Goal: Task Accomplishment & Management: Use online tool/utility

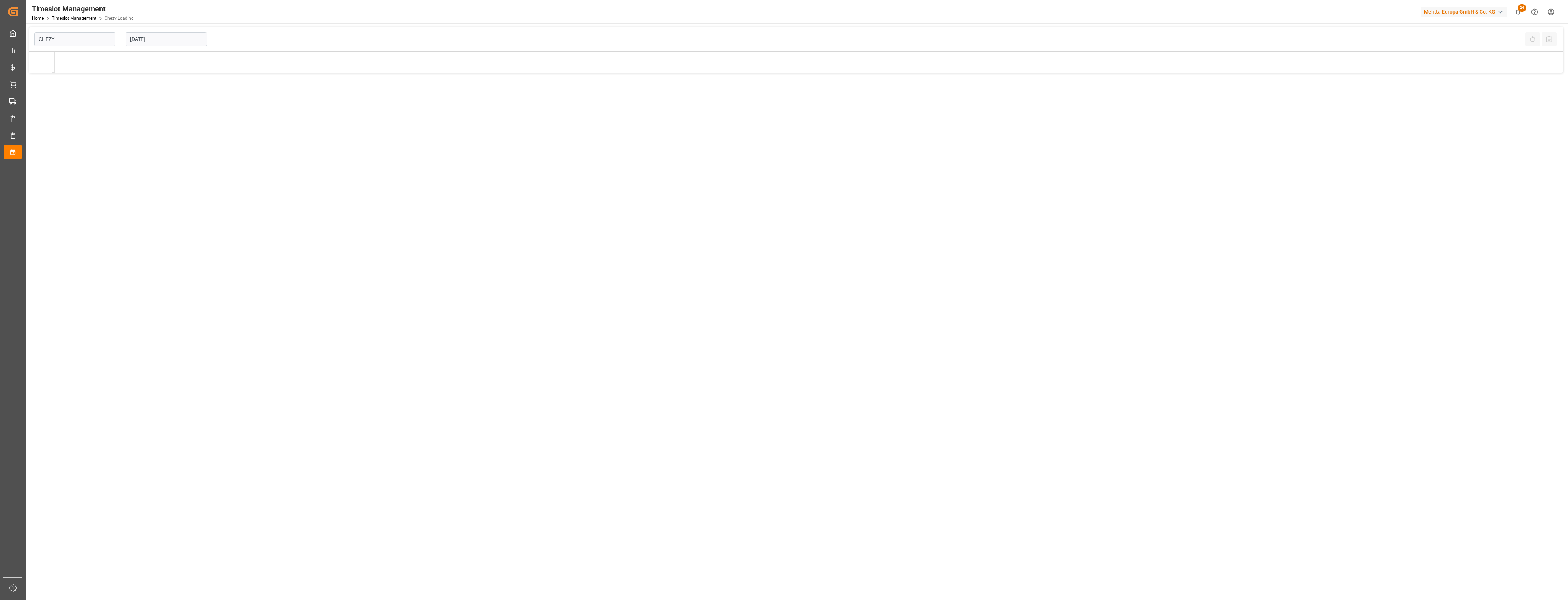
type input "Chezy Loading"
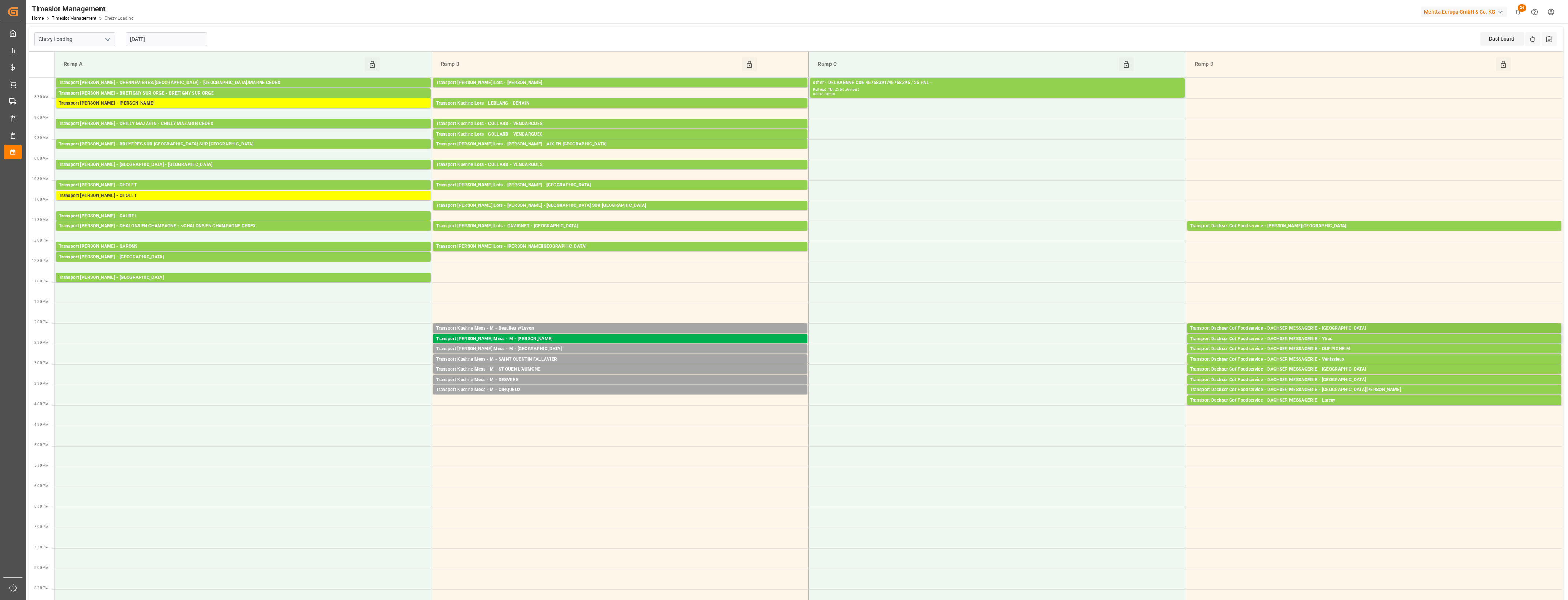
click at [1340, 328] on div "Transport Dachser Cof Foodservice - DACHSER MESSAGERIE - [GEOGRAPHIC_DATA]" at bounding box center [1374, 329] width 368 height 7
click at [1108, 359] on button "Open" at bounding box center [1091, 361] width 51 height 9
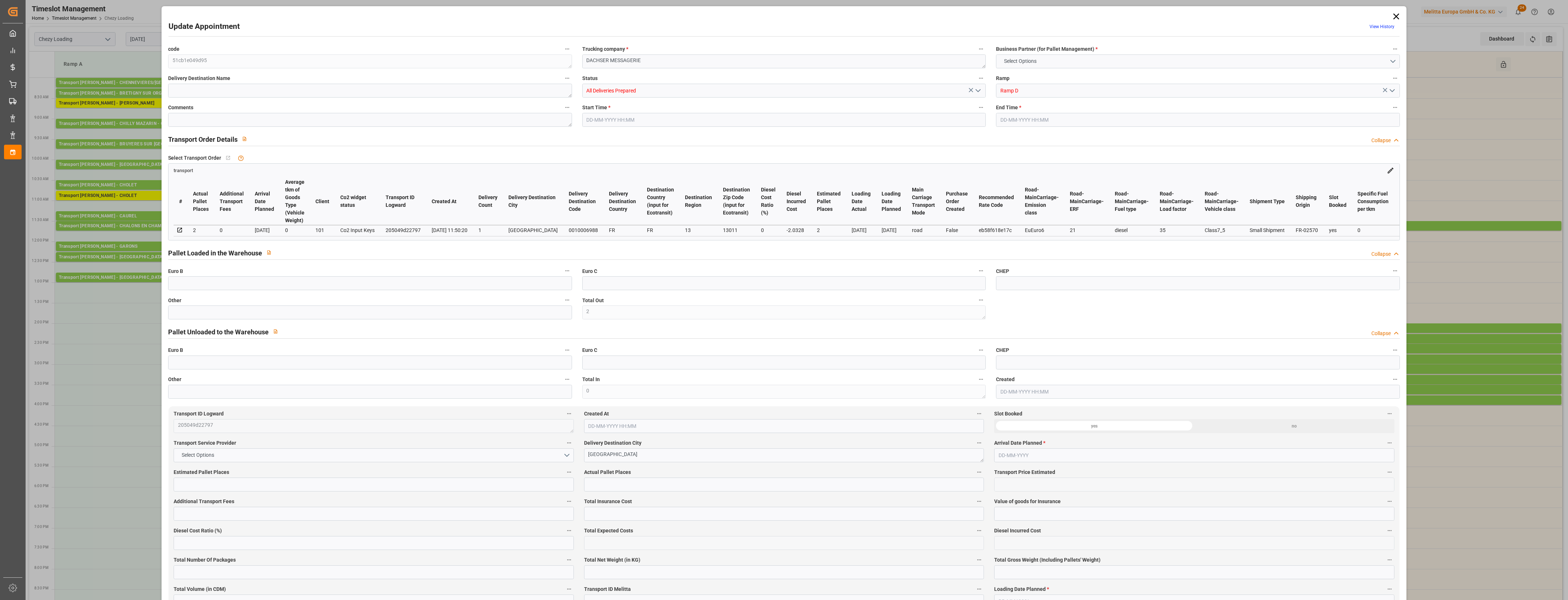
type input "2"
type input "115.5"
type input "0"
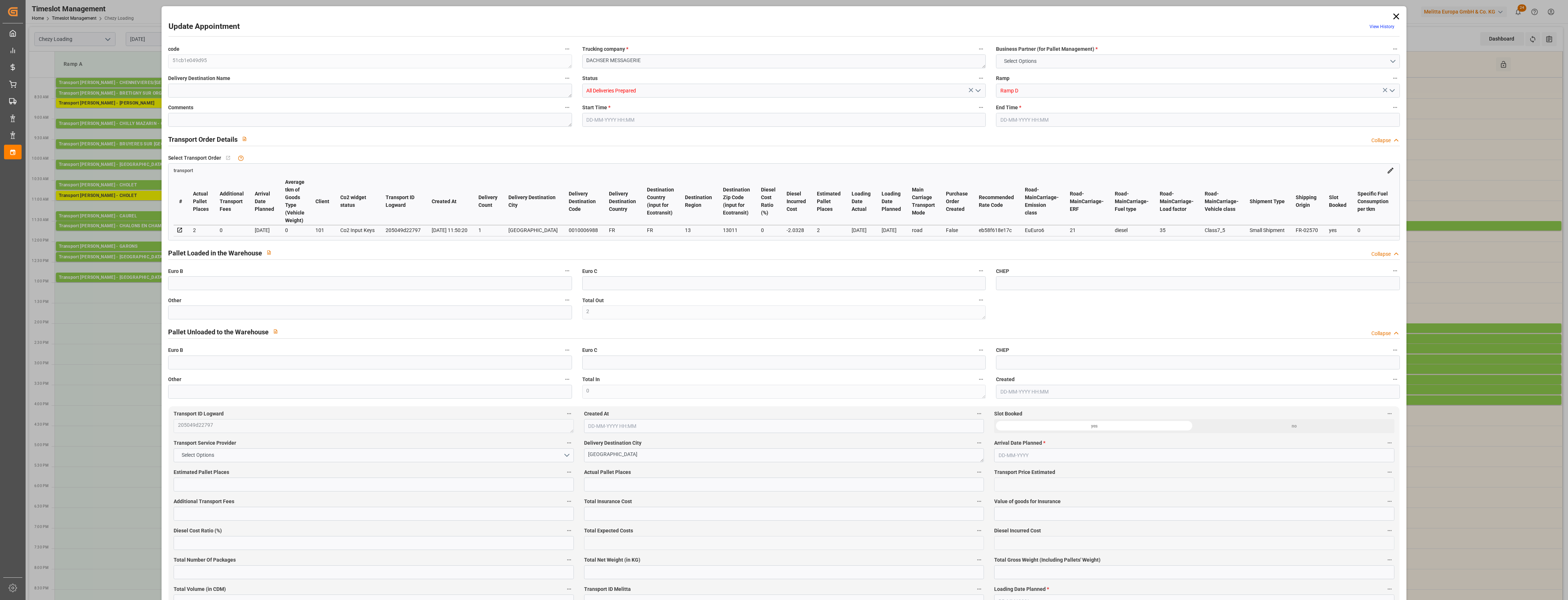
type input "0"
type input "113.4672"
type input "-2.0328"
type input "2"
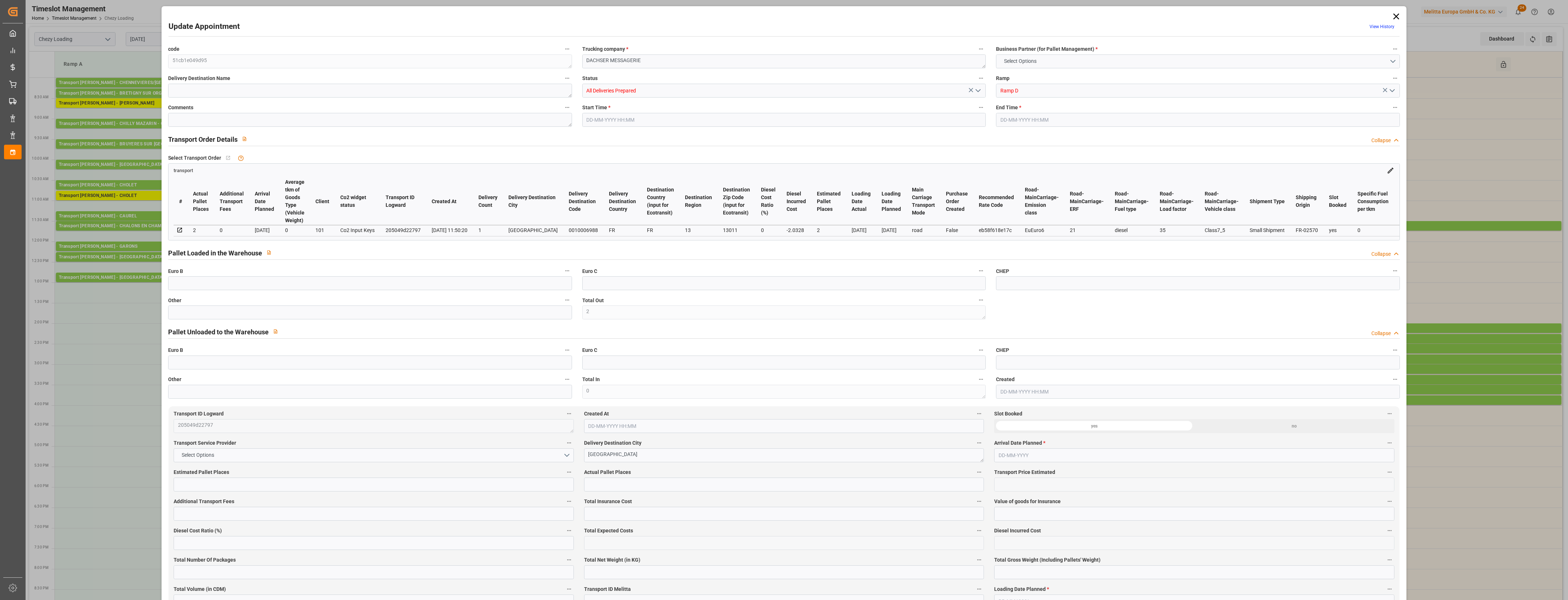
type input "312.616"
type input "420.936"
type input "1308.883"
type input "13"
type input "1"
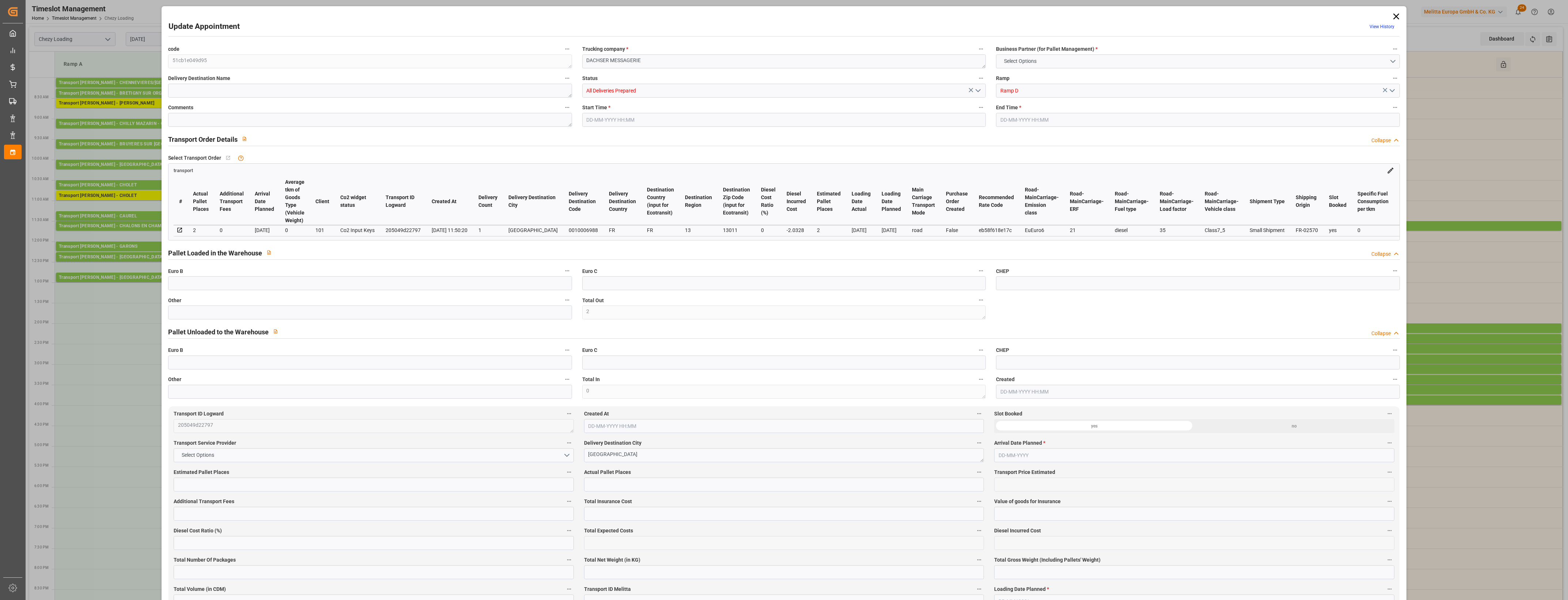
type input "31"
type input "2"
type input "101"
type input "372.046"
type input "0"
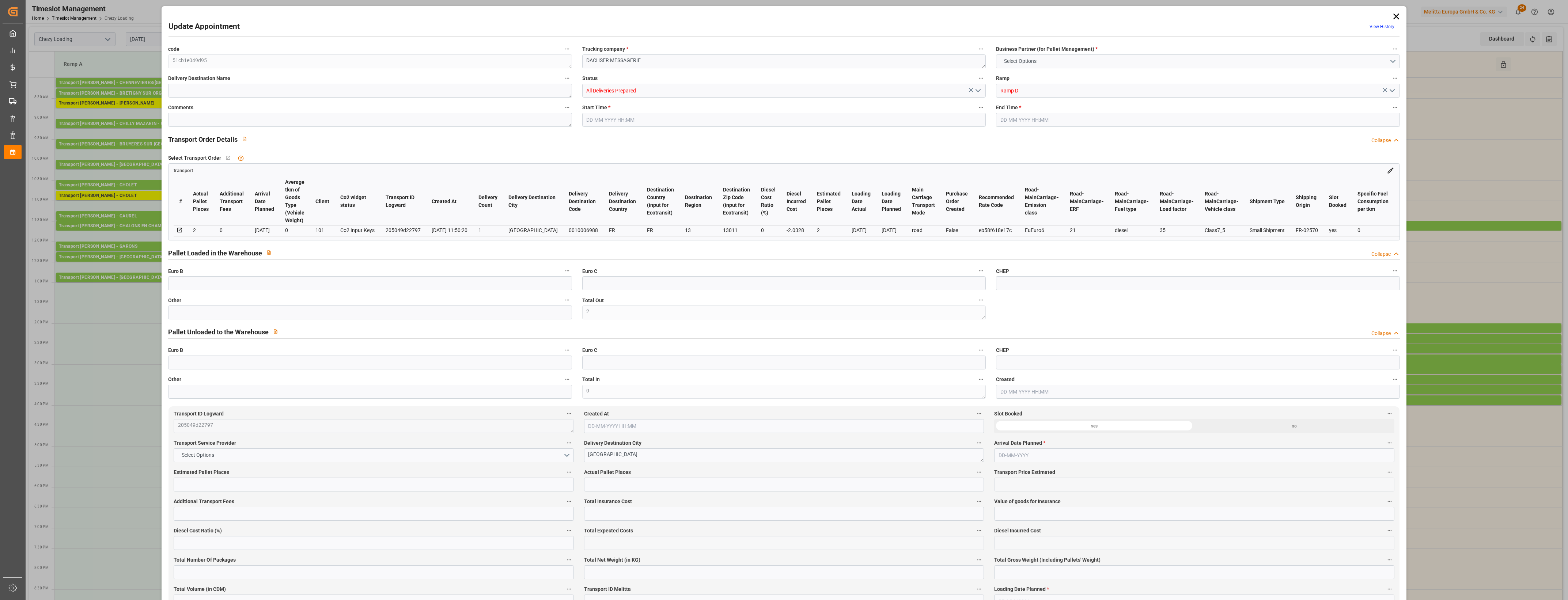
type input "4710.8598"
type input "0"
type input "21"
type input "35"
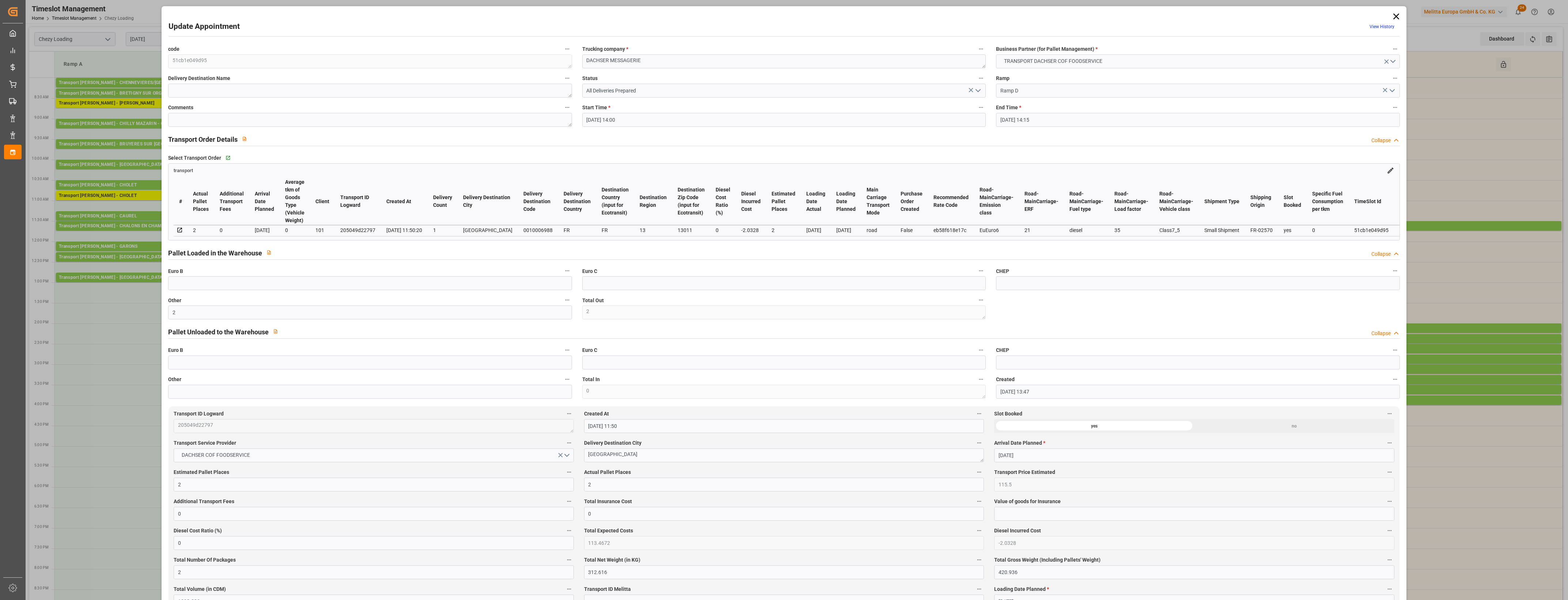
type input "[DATE] 14:00"
type input "[DATE] 14:15"
type input "[DATE] 13:47"
type input "[DATE] 11:50"
type input "[DATE]"
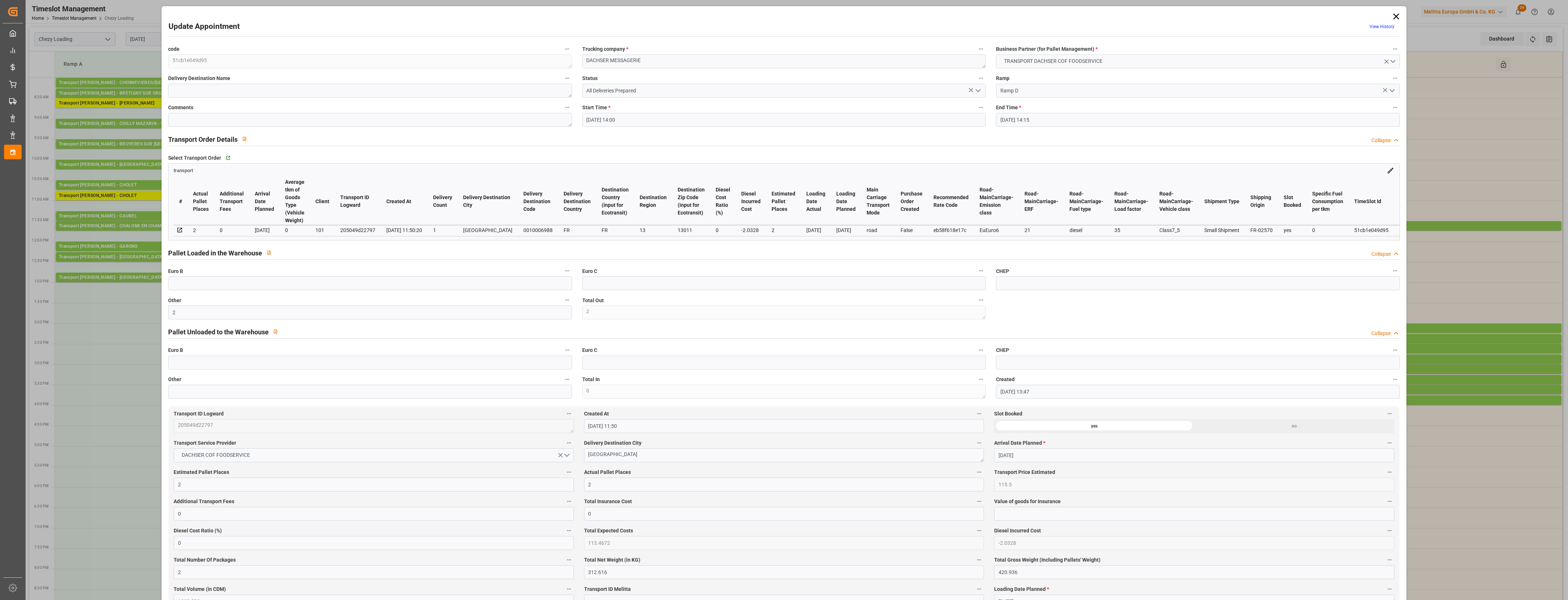
type input "[DATE]"
click at [978, 89] on icon "open menu" at bounding box center [978, 91] width 9 height 9
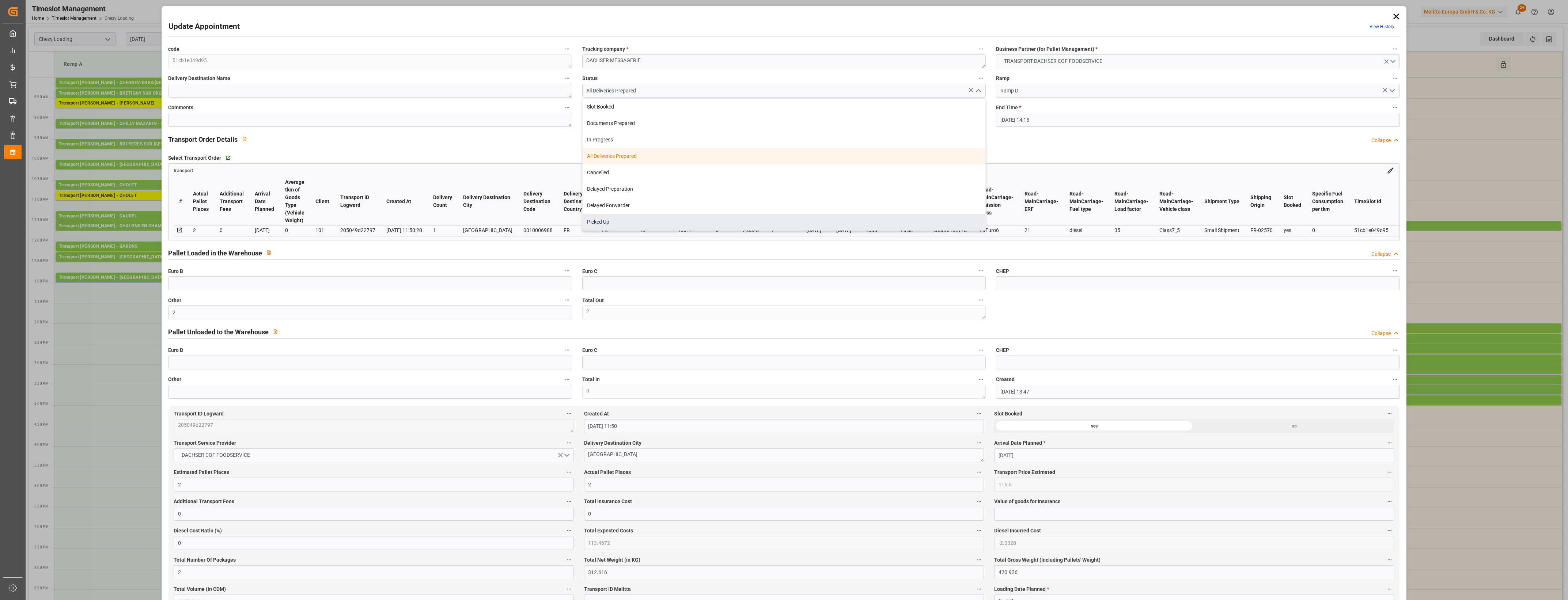
click at [618, 218] on div "Picked Up" at bounding box center [784, 222] width 403 height 16
type input "Picked Up"
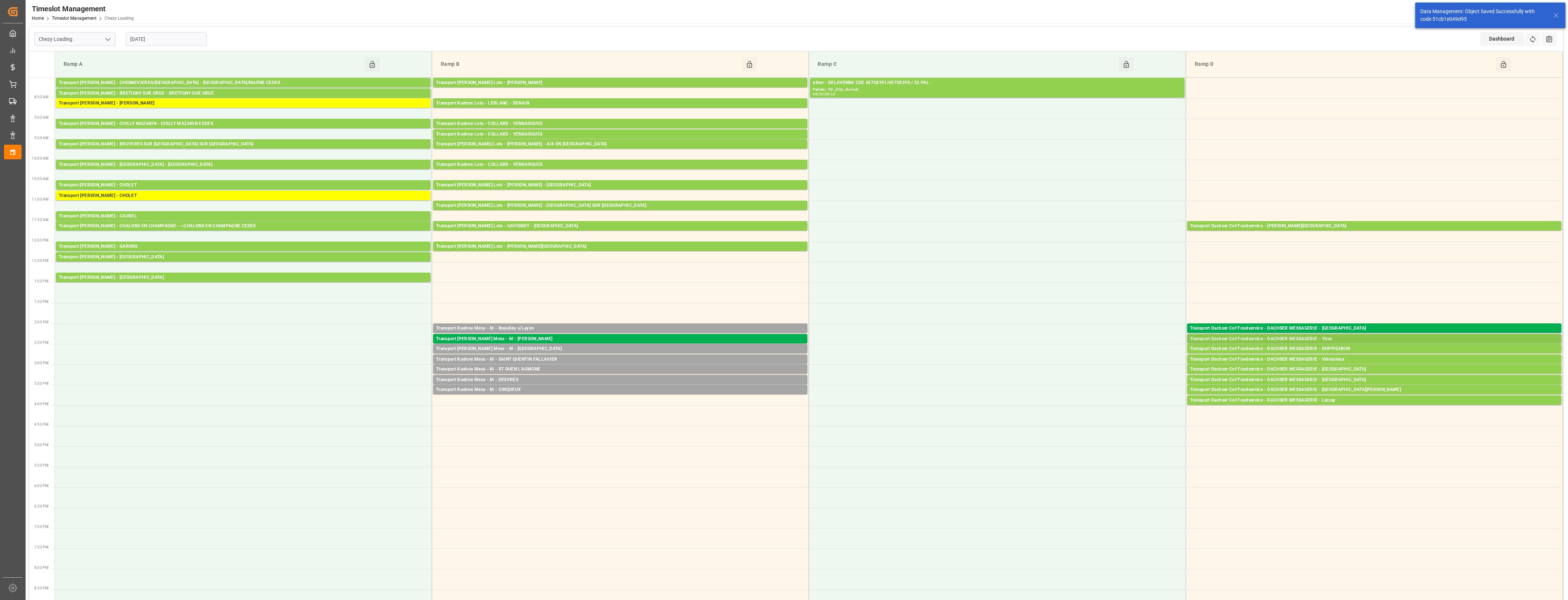
click at [1337, 339] on div "Transport Dachser Cof Foodservice - DACHSER MESSAGERIE - Ytrac" at bounding box center [1374, 339] width 368 height 7
click at [1079, 360] on button "Open" at bounding box center [1091, 361] width 51 height 9
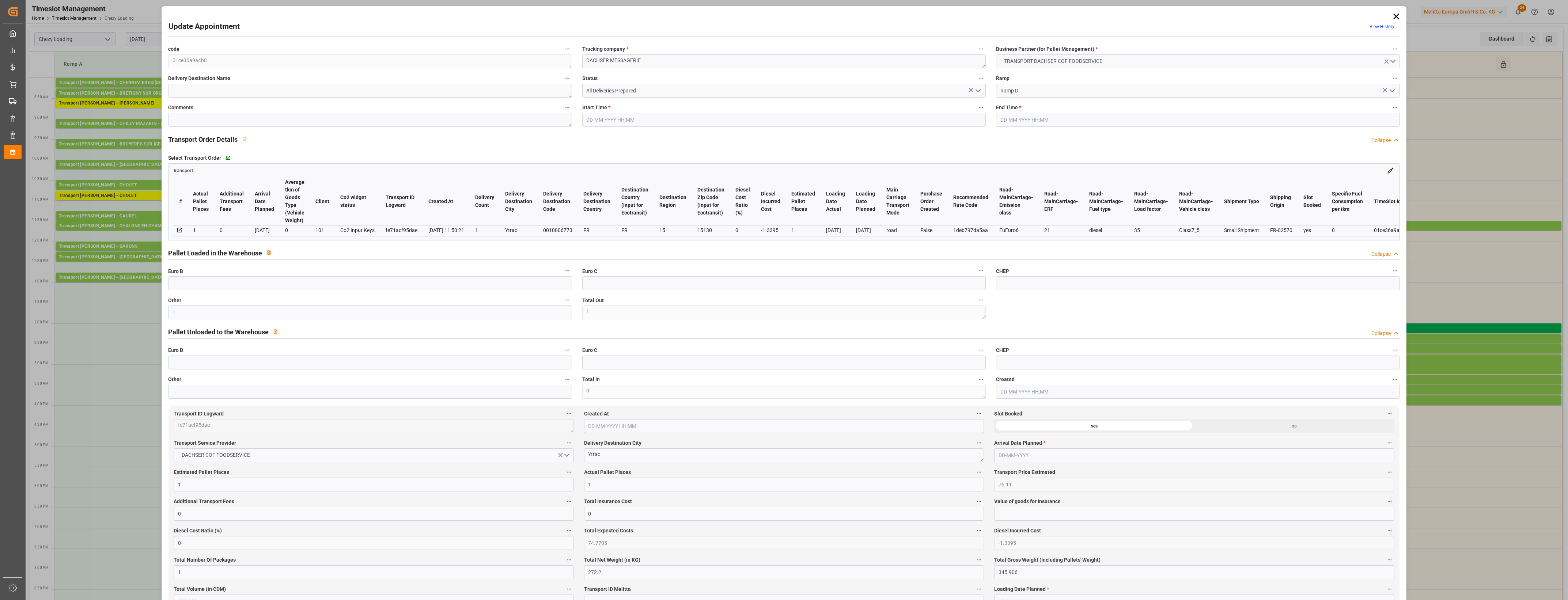
type input "[DATE] 14:15"
type input "[DATE] 14:30"
type input "[DATE] 13:48"
type input "[DATE] 11:50"
type input "[DATE]"
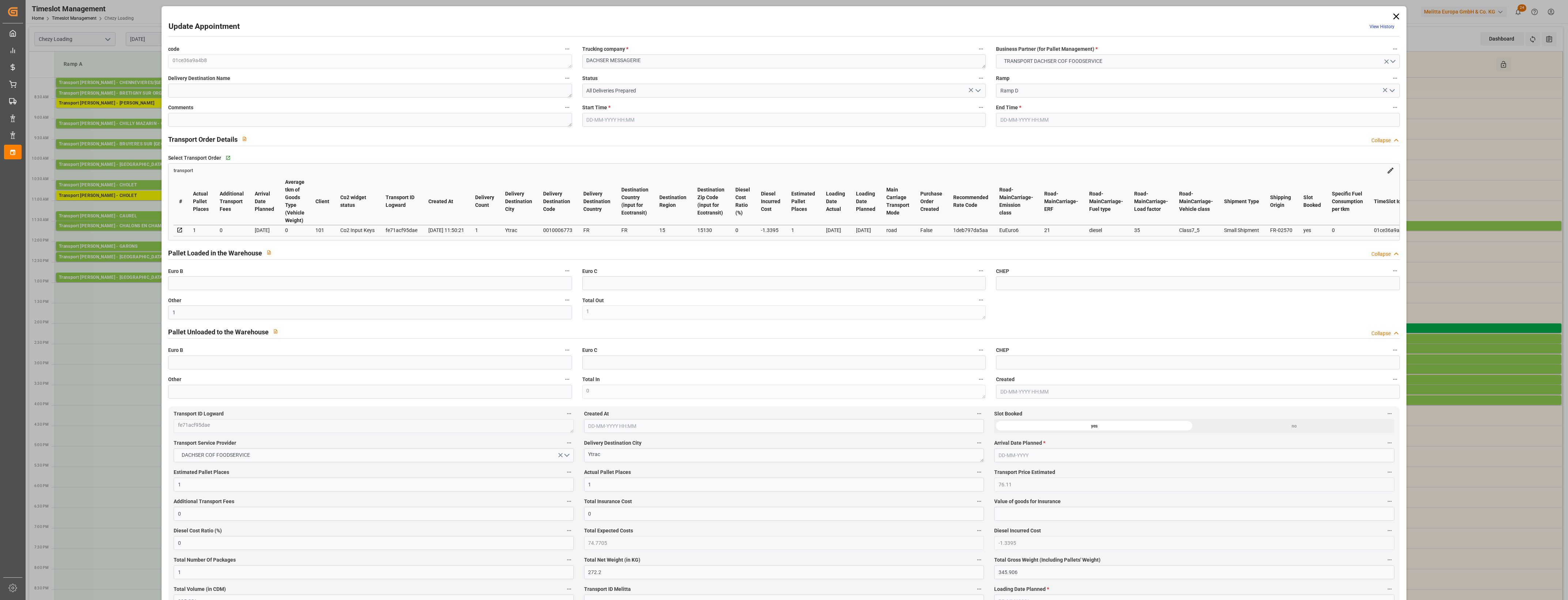
type input "[DATE]"
click at [978, 88] on icon "open menu" at bounding box center [978, 91] width 9 height 9
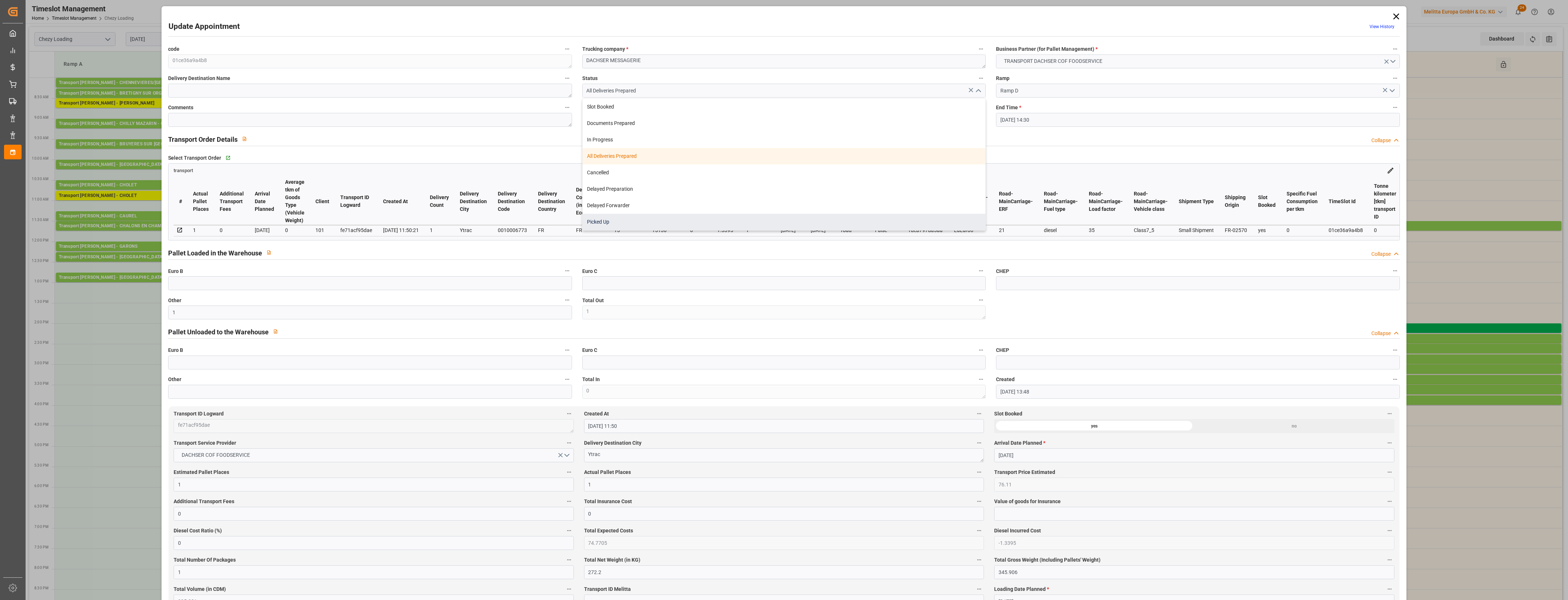
click at [701, 228] on div "Picked Up" at bounding box center [784, 222] width 403 height 16
type input "Picked Up"
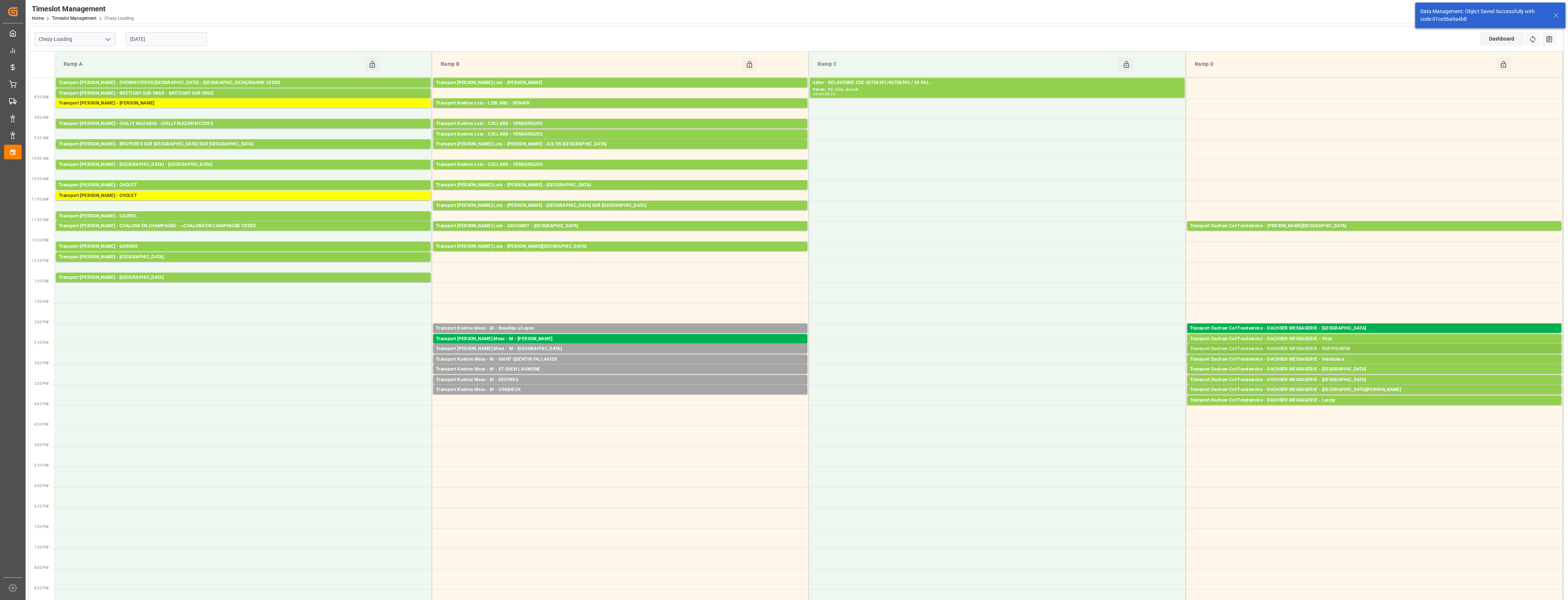
click at [1346, 348] on div "Transport Dachser Cof Foodservice - DACHSER MESSAGERIE - DUPPIGHEIM" at bounding box center [1374, 349] width 368 height 7
click at [1097, 382] on button "Open" at bounding box center [1091, 382] width 51 height 9
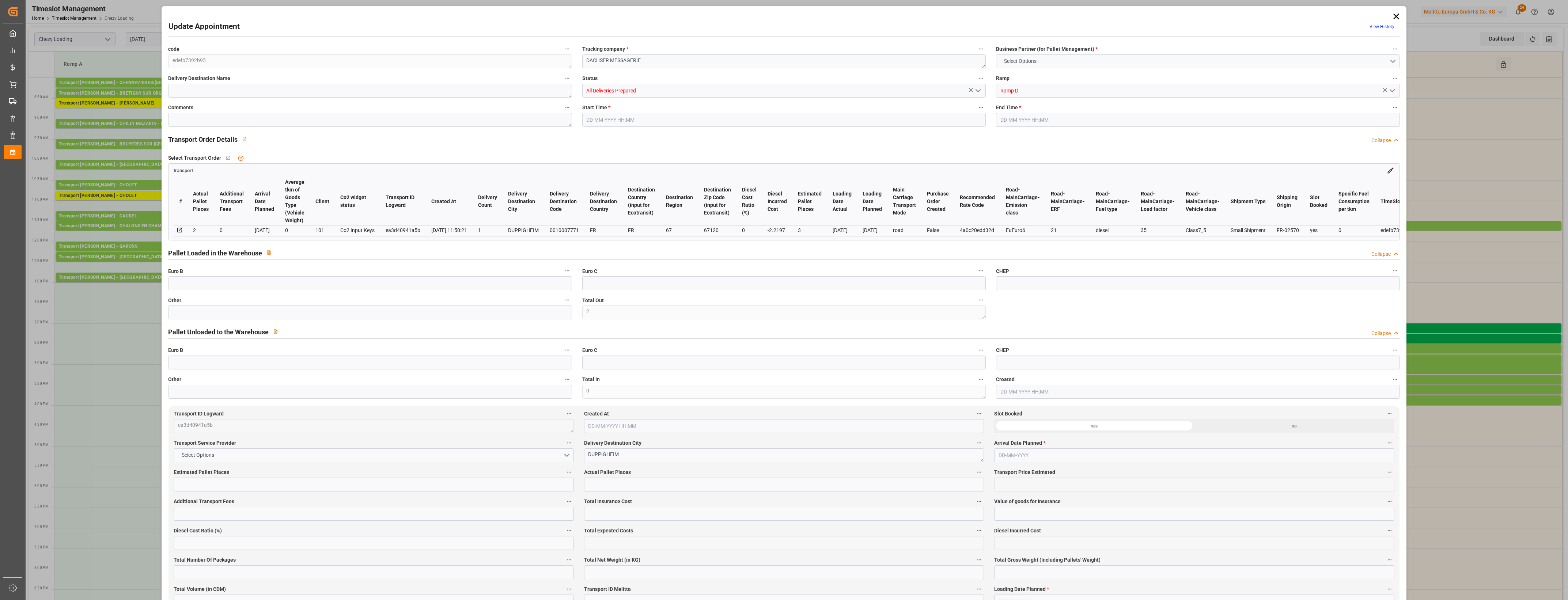
type input "2"
type input "3"
type input "2"
type input "126.12"
type input "0"
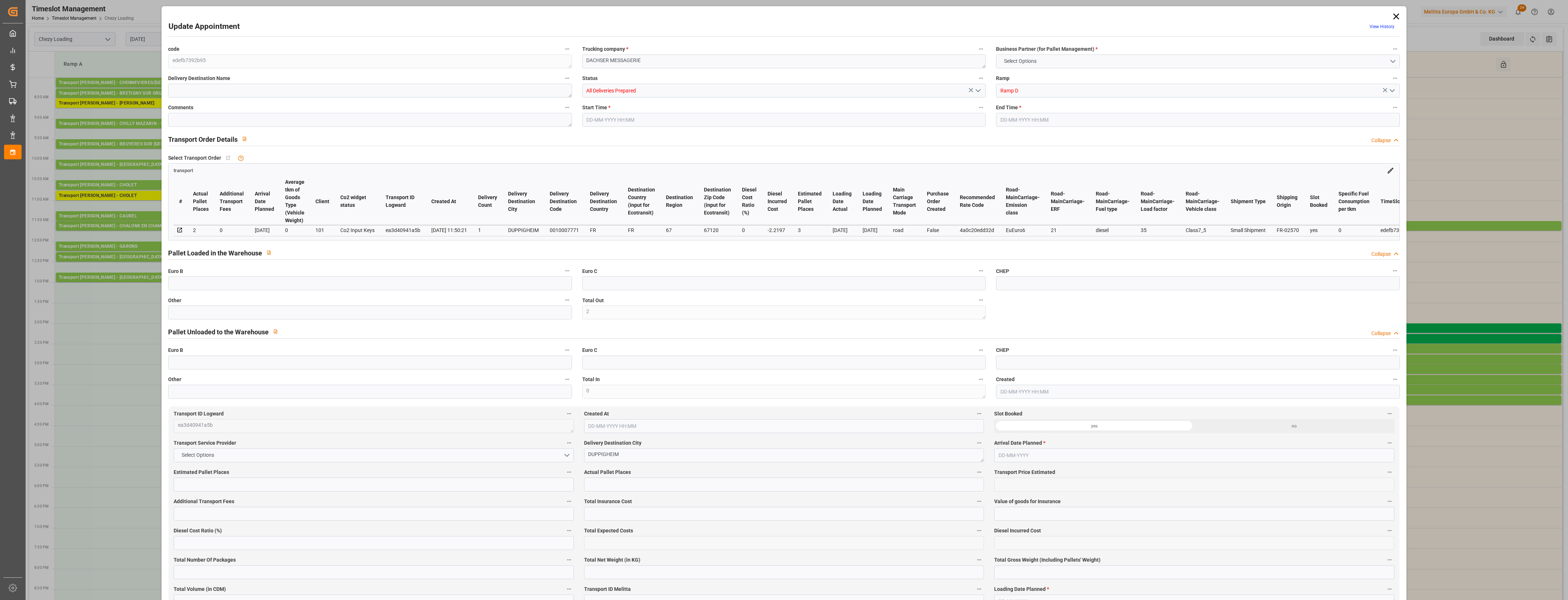
type input "0"
type input "123.9003"
type input "-2.2197"
type input "3"
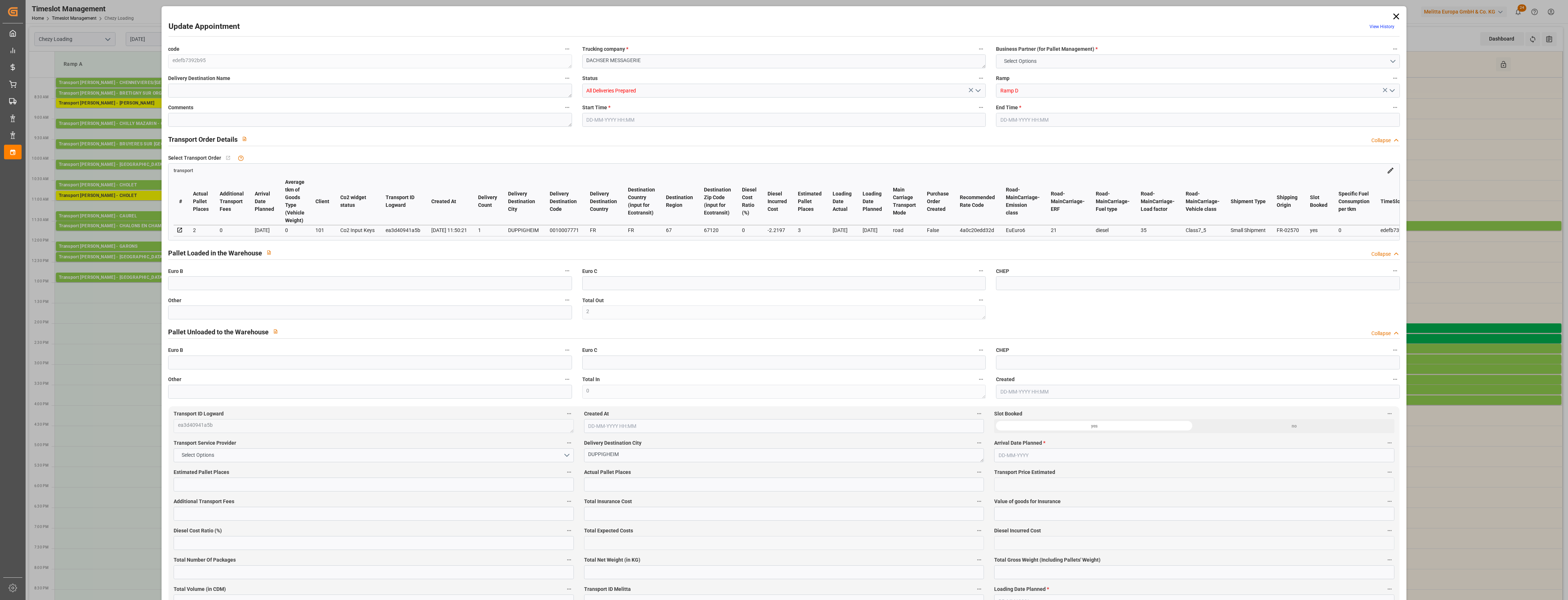
type input "559.04"
type input "732.168"
type input "2080.164"
type input "67"
type input "2"
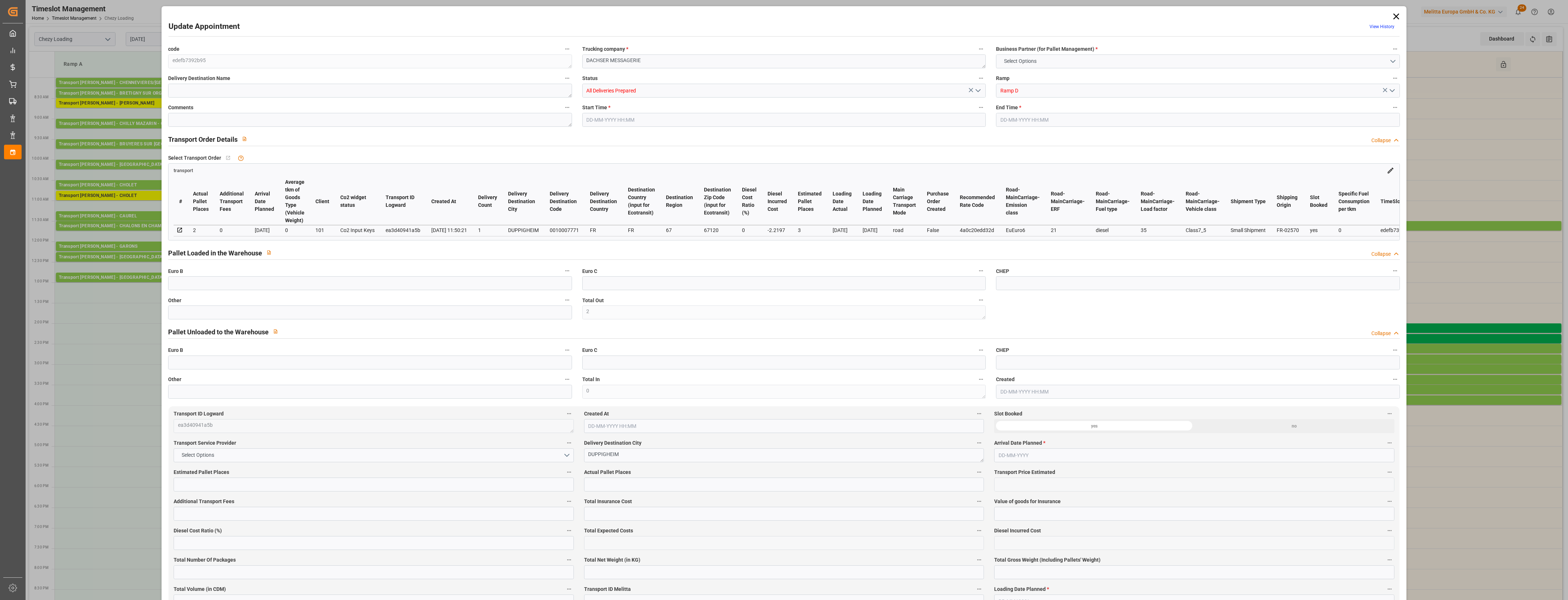
type input "32"
type input "3"
type input "101"
type input "658.388"
type input "0"
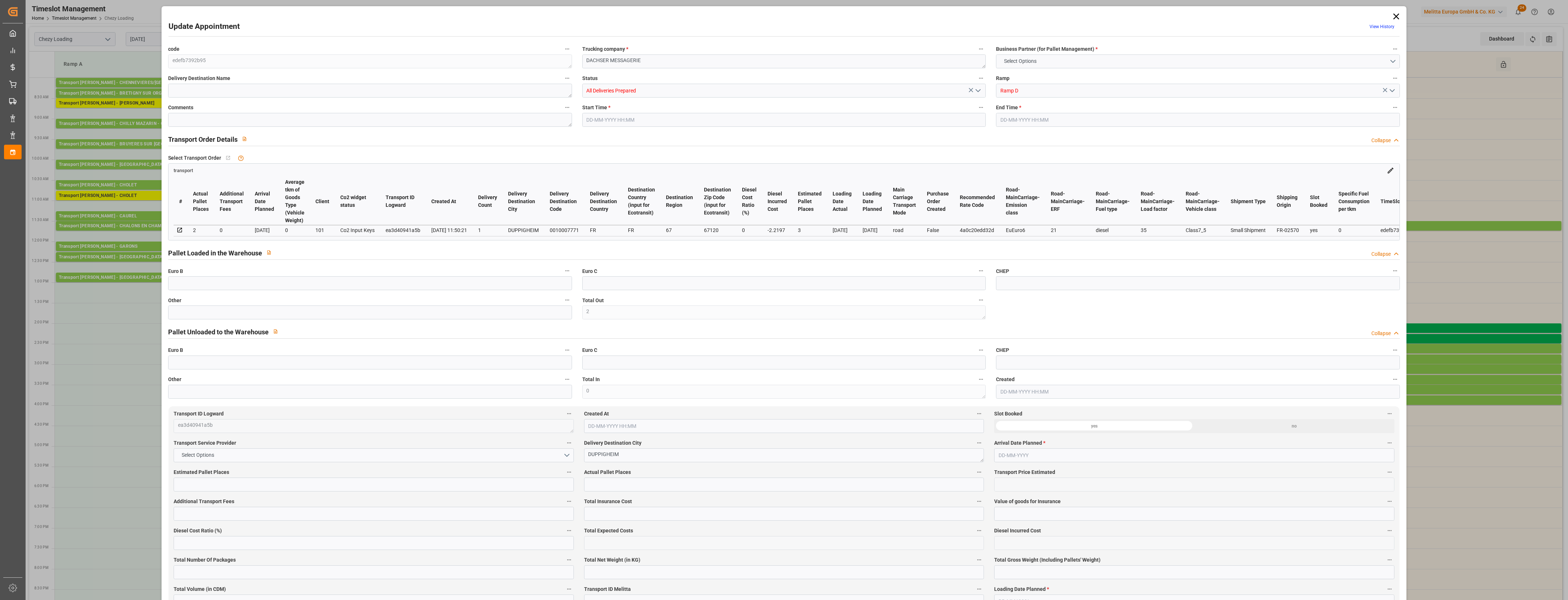
type input "4710.8598"
type input "0"
type input "21"
type input "35"
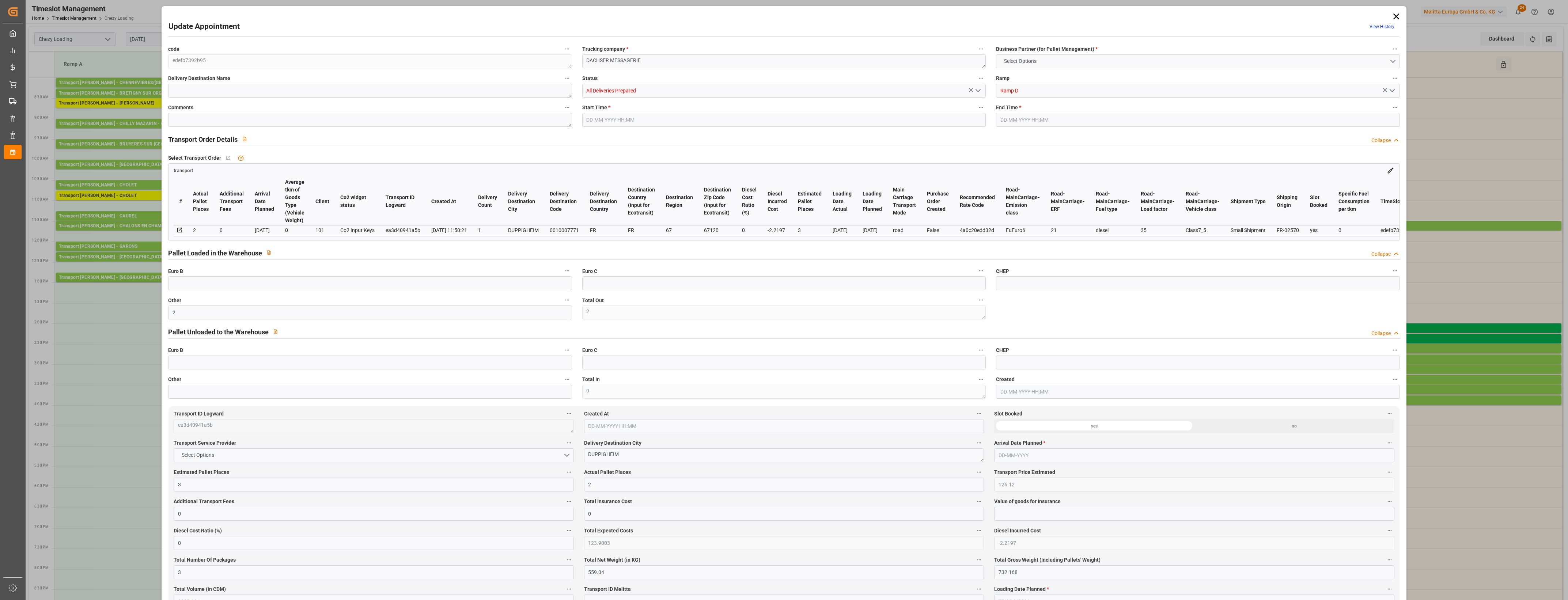
type input "[DATE] 14:30"
type input "[DATE] 14:45"
type input "[DATE] 13:49"
type input "[DATE] 11:50"
type input "[DATE]"
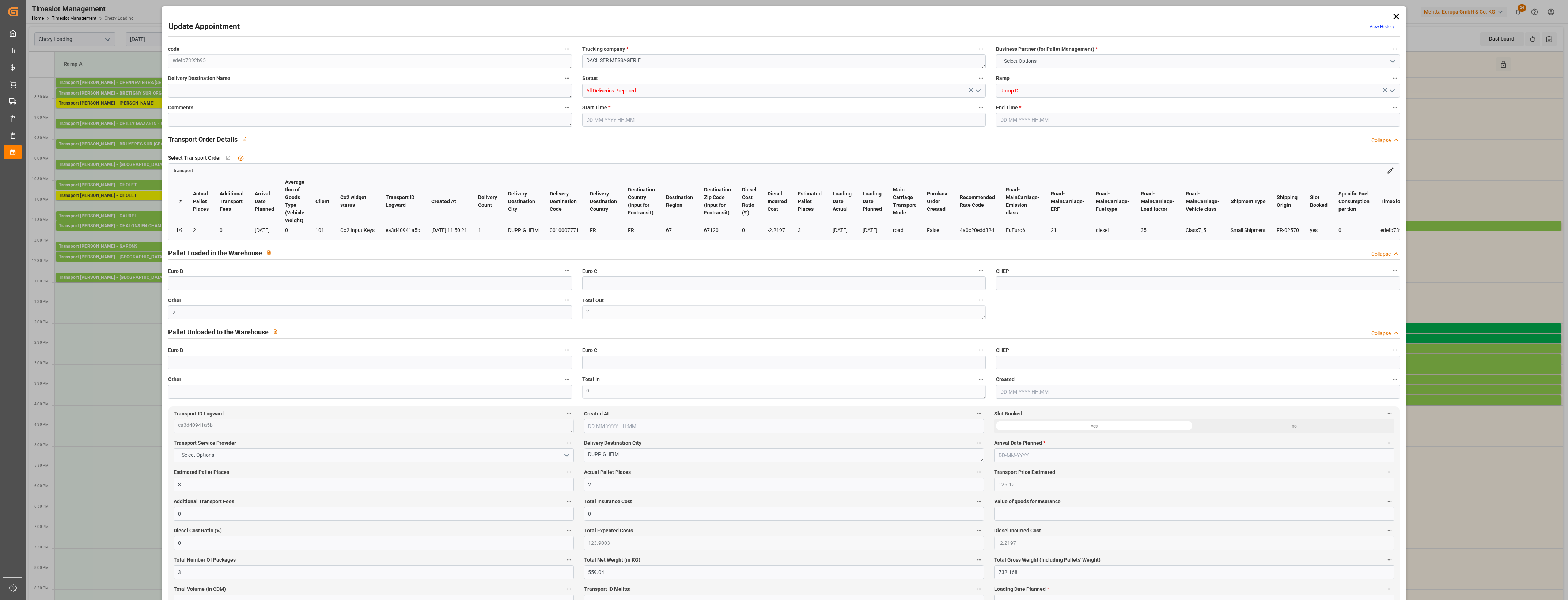
type input "[DATE]"
click at [976, 90] on icon "open menu" at bounding box center [978, 91] width 9 height 9
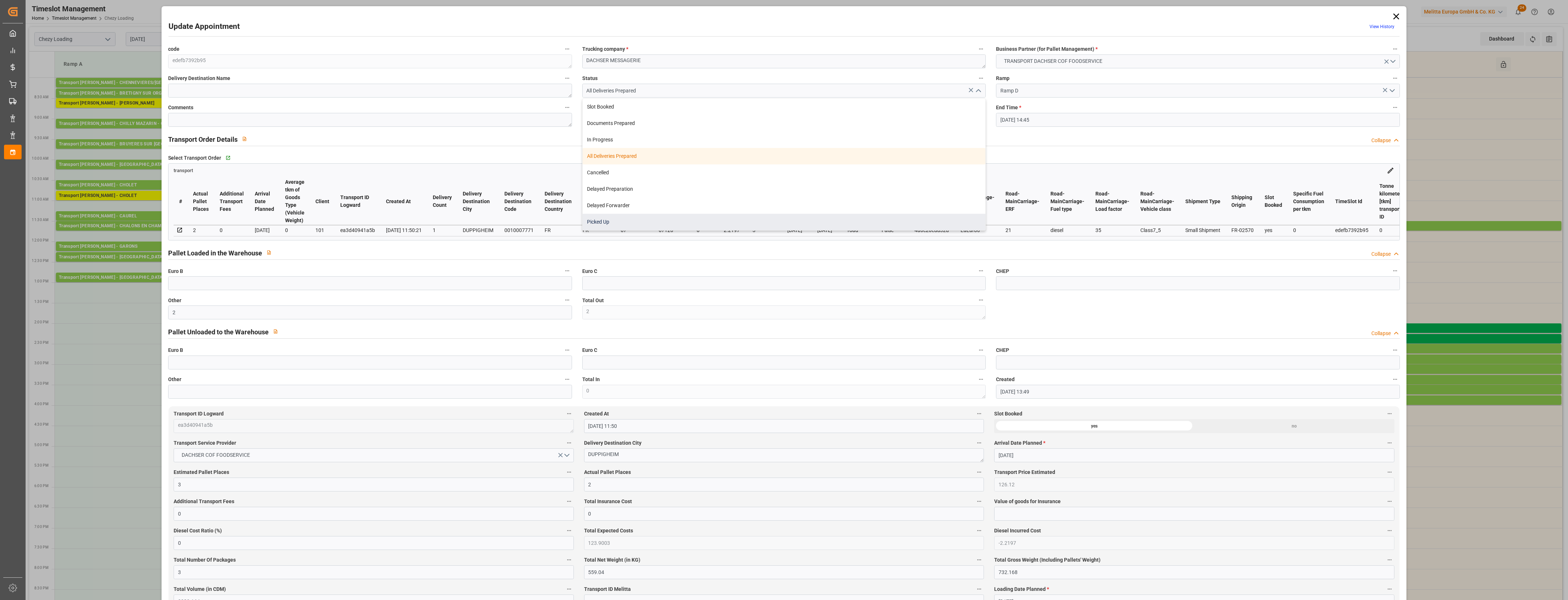
click at [621, 220] on div "Picked Up" at bounding box center [784, 222] width 403 height 16
type input "Picked Up"
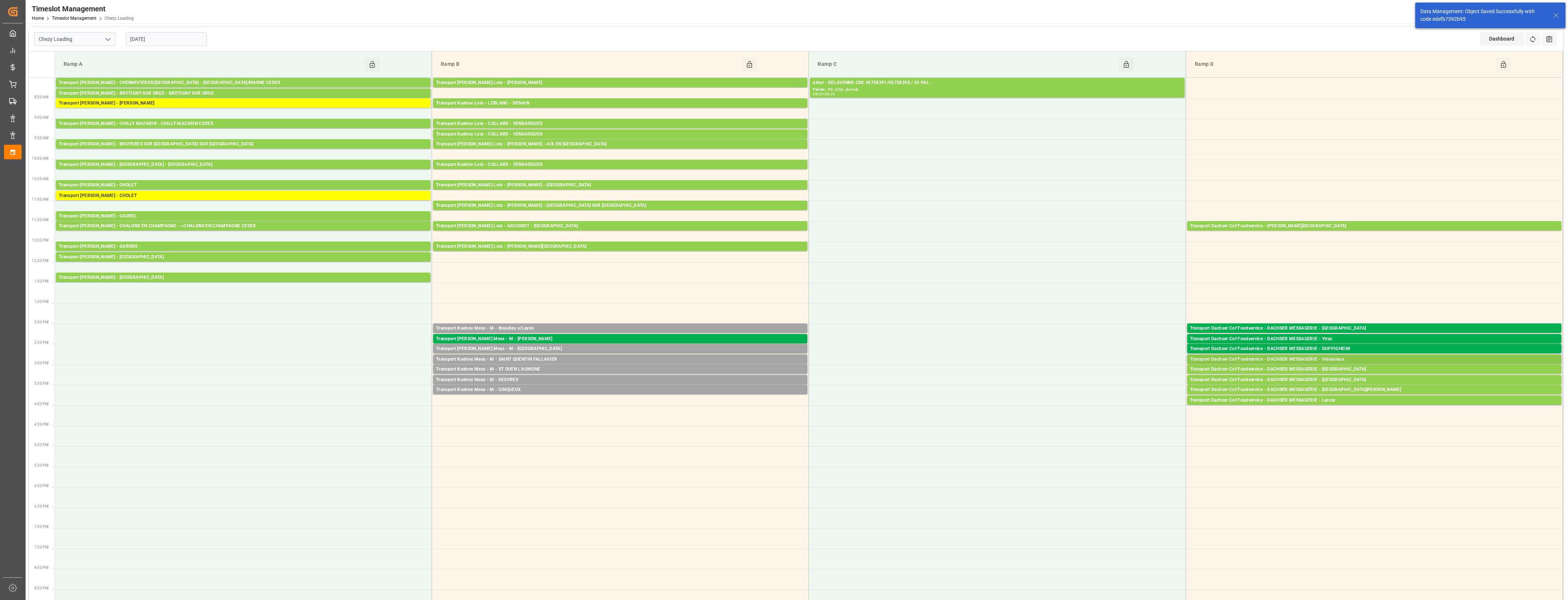
click at [1340, 359] on div "Transport Dachser Cof Foodservice - DACHSER MESSAGERIE - Vénissieux" at bounding box center [1374, 360] width 368 height 7
click at [1106, 381] on button "Open" at bounding box center [1091, 382] width 51 height 9
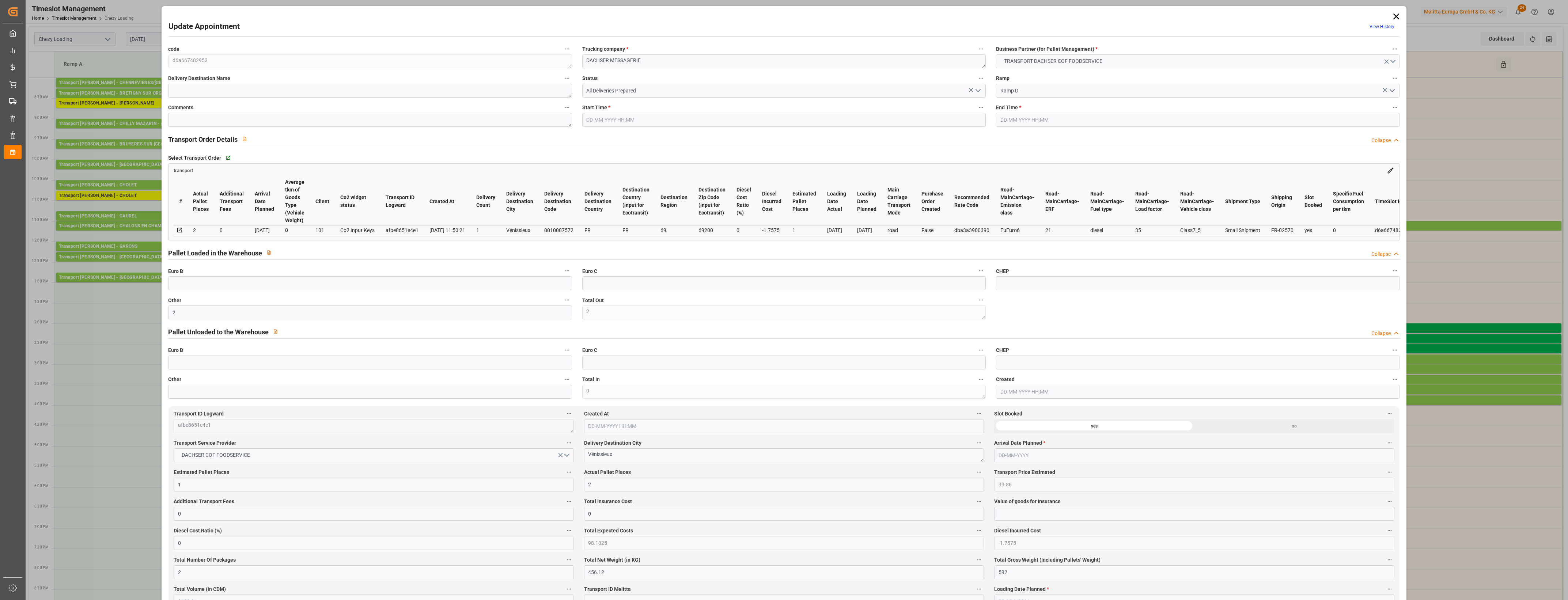
type input "[DATE] 14:45"
type input "[DATE] 15:00"
type input "[DATE] 13:50"
type input "[DATE] 11:50"
type input "[DATE]"
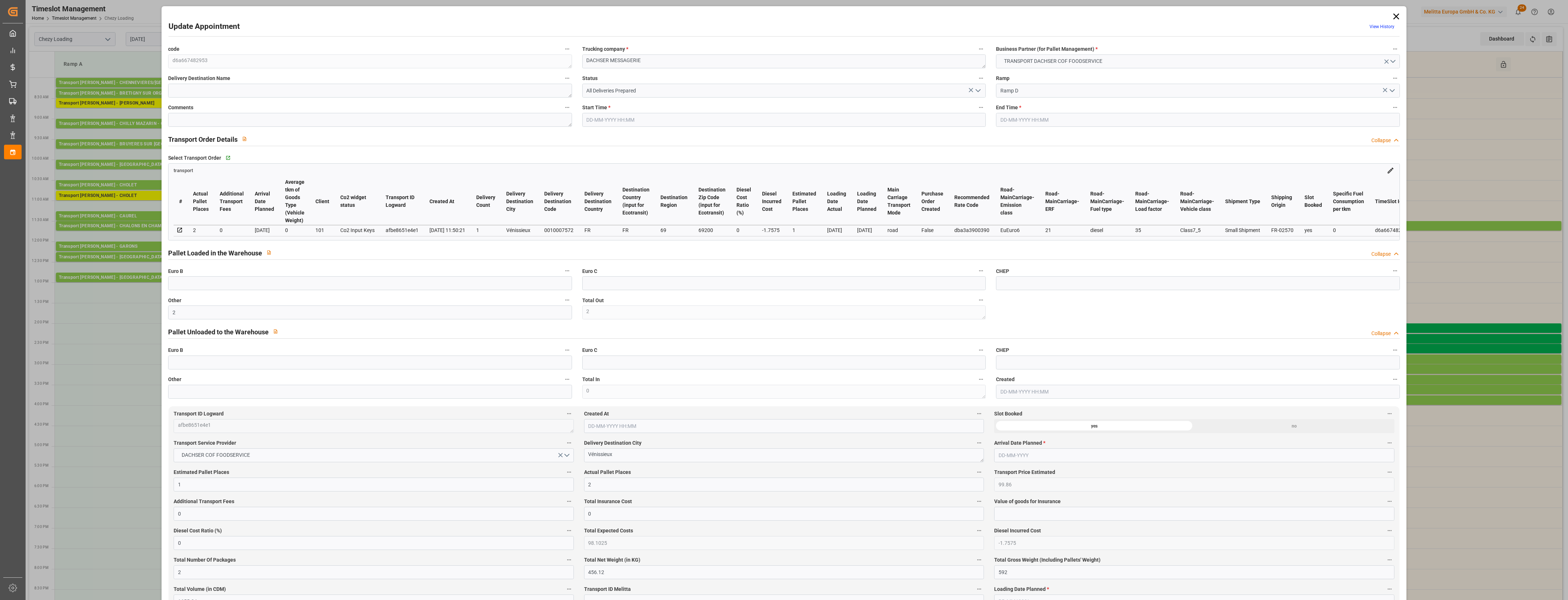
type input "[DATE]"
click at [976, 89] on icon "open menu" at bounding box center [978, 91] width 9 height 9
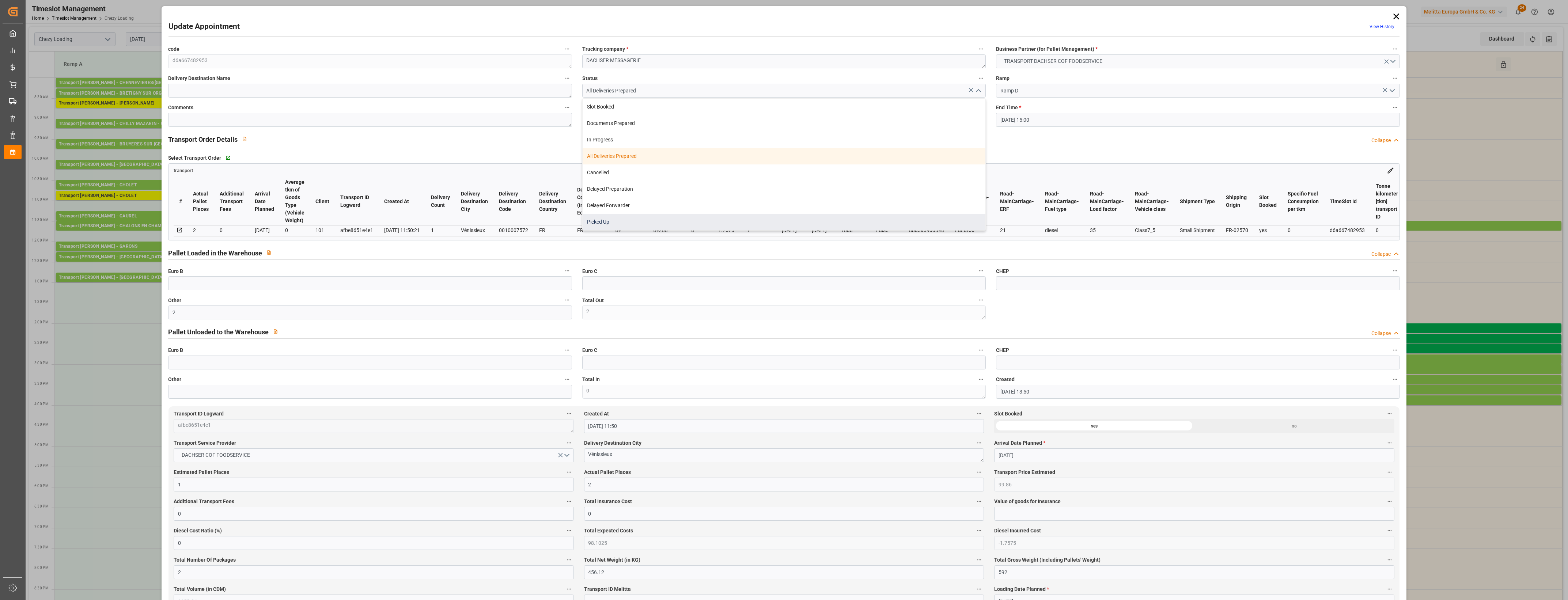
click at [676, 226] on div "Picked Up" at bounding box center [784, 222] width 403 height 16
type input "Picked Up"
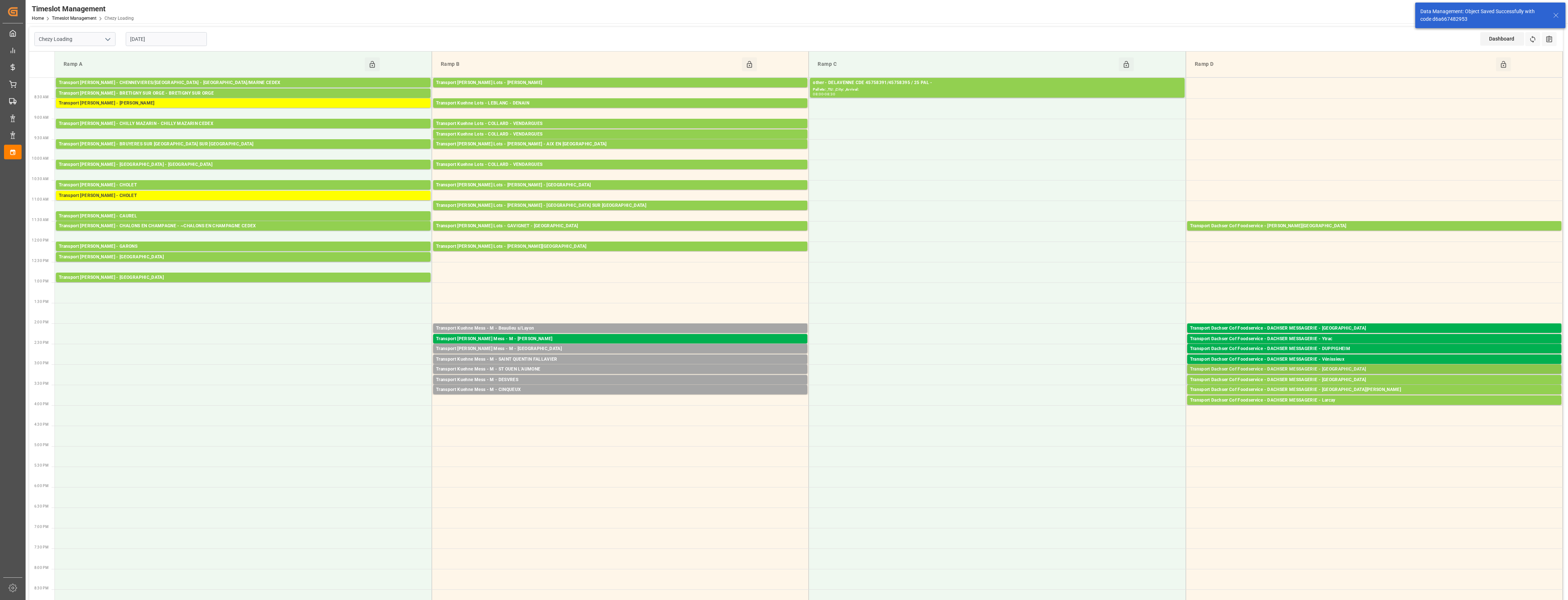
click at [1351, 368] on div "Transport Dachser Cof Foodservice - DACHSER MESSAGERIE - [GEOGRAPHIC_DATA]" at bounding box center [1374, 369] width 368 height 7
click at [1113, 404] on button "Open" at bounding box center [1091, 402] width 51 height 9
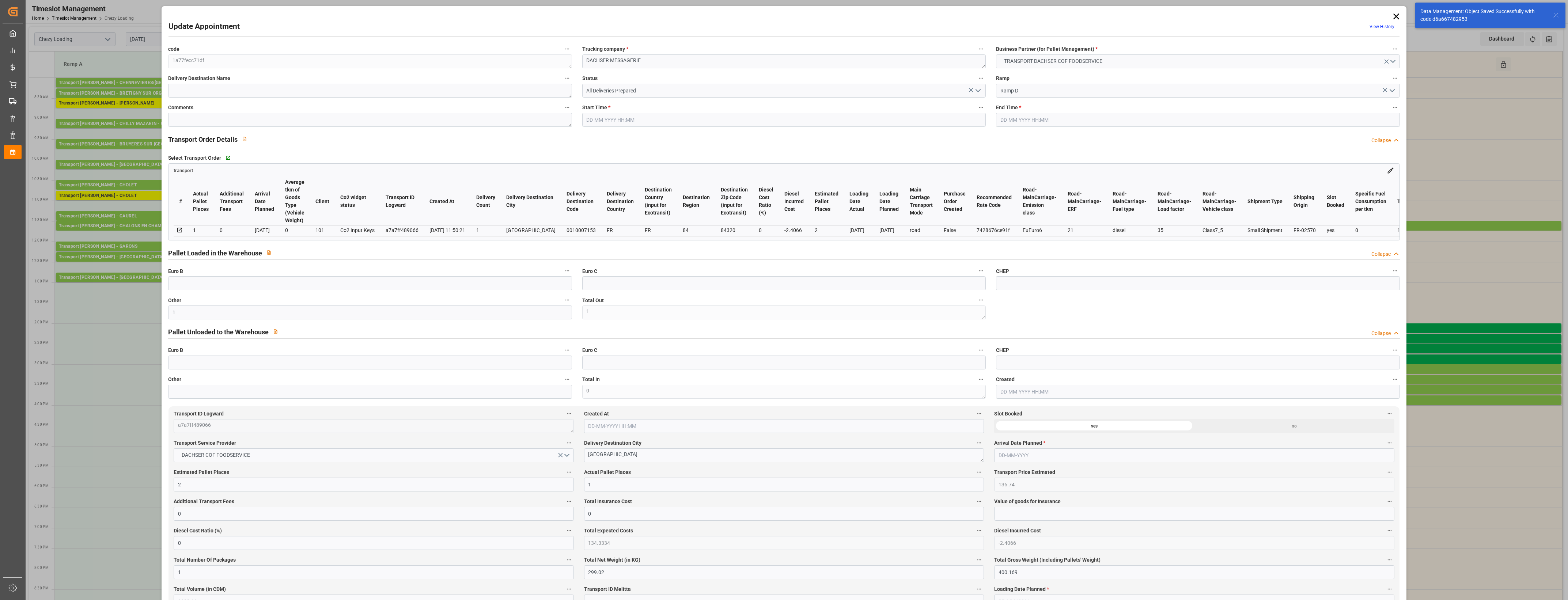
type input "1"
type input "2"
type input "1"
type input "136.74"
type input "0"
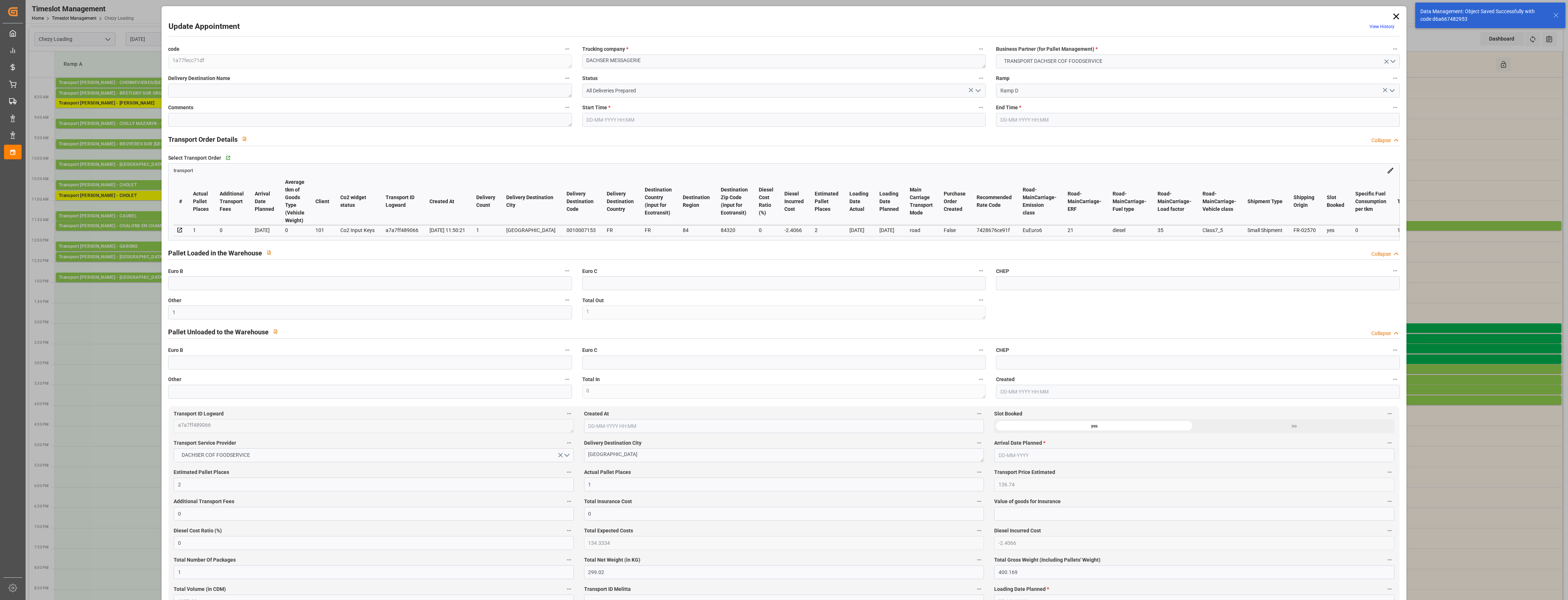
type input "0"
type input "134.3334"
type input "-2.4066"
type input "1"
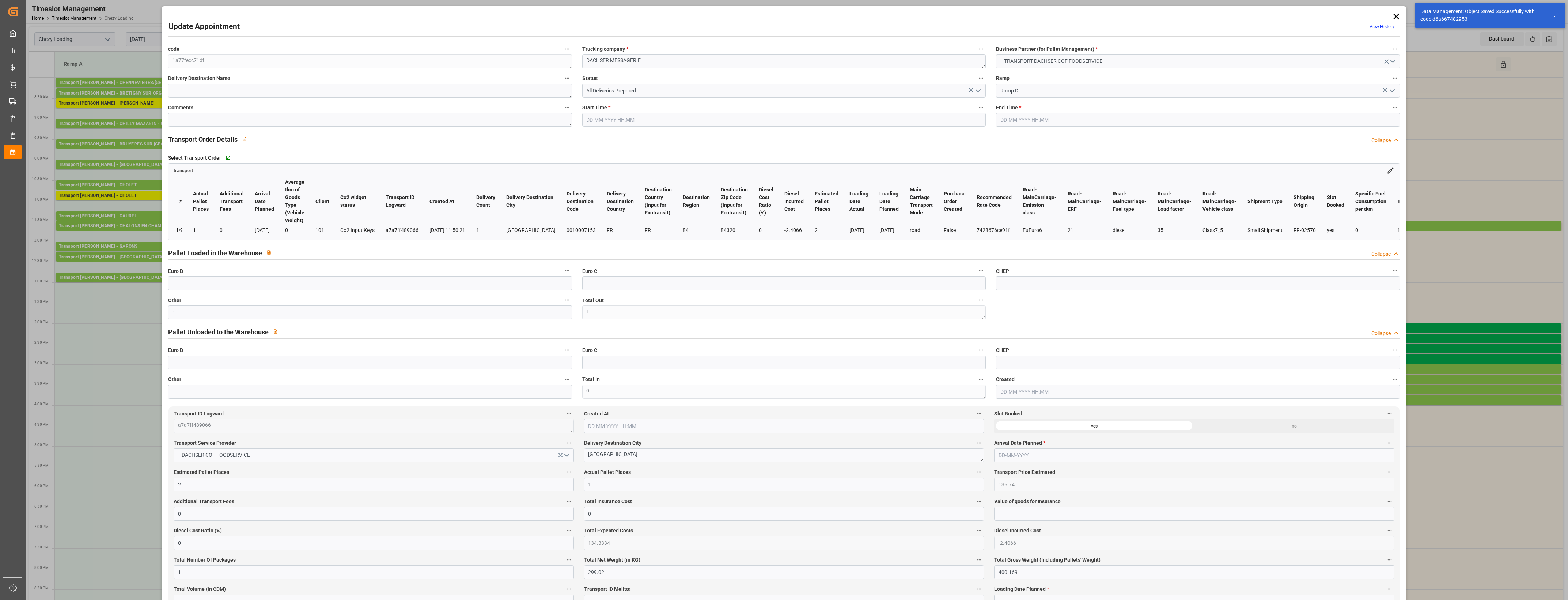
type input "299.02"
type input "400.169"
type input "1130.11"
type input "84"
type input "1"
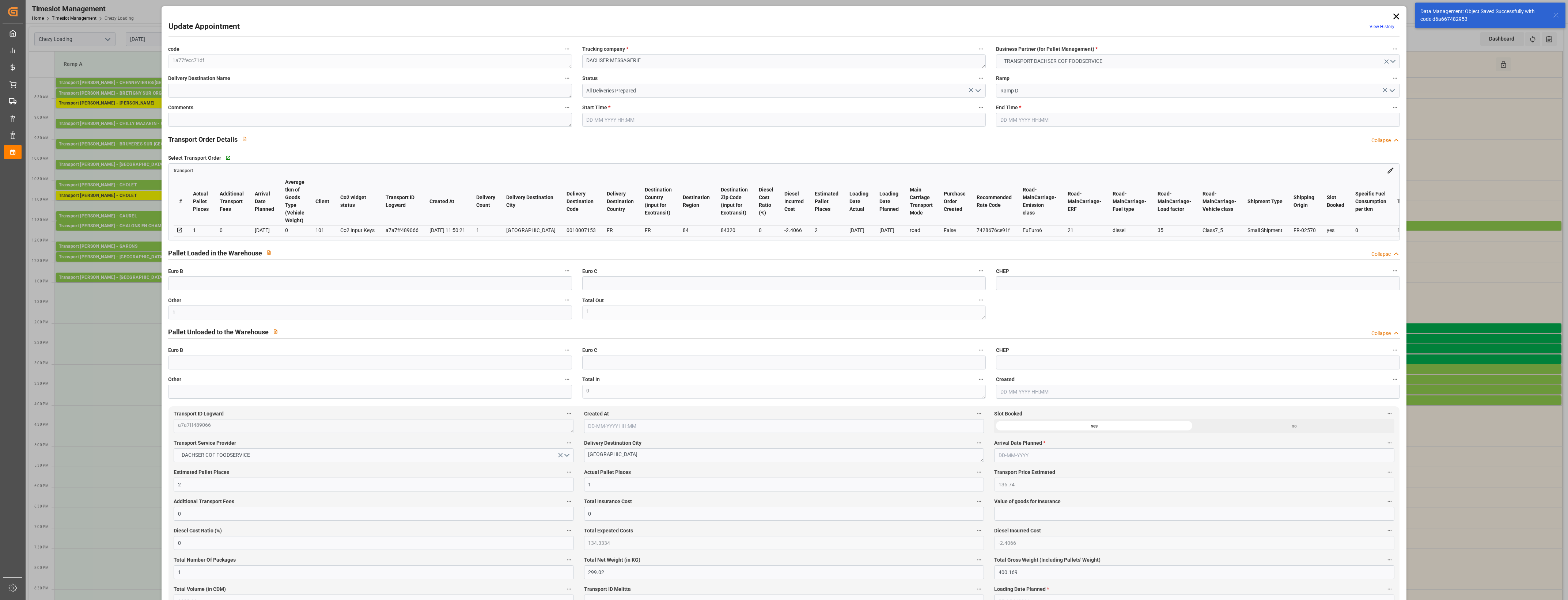
type input "22"
type input "2"
type input "101"
type input "351.279"
type input "0"
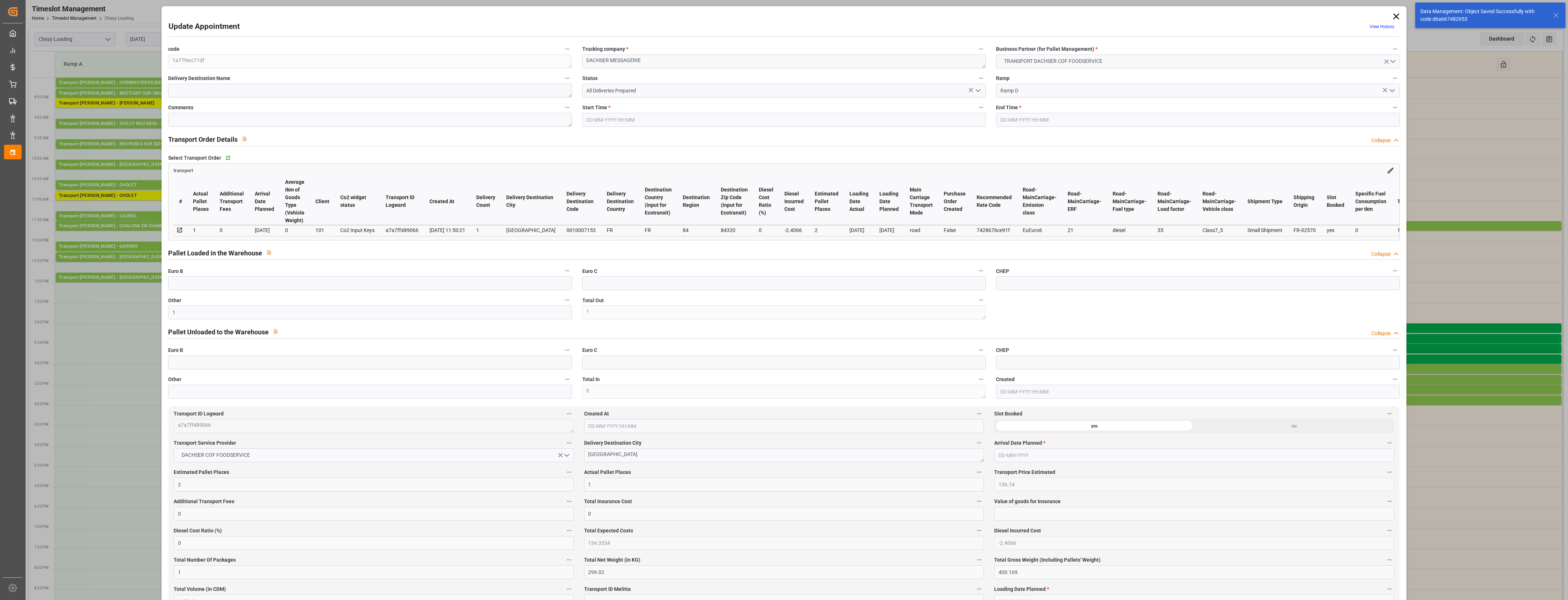
type input "4710.8598"
type input "0"
type input "21"
type input "35"
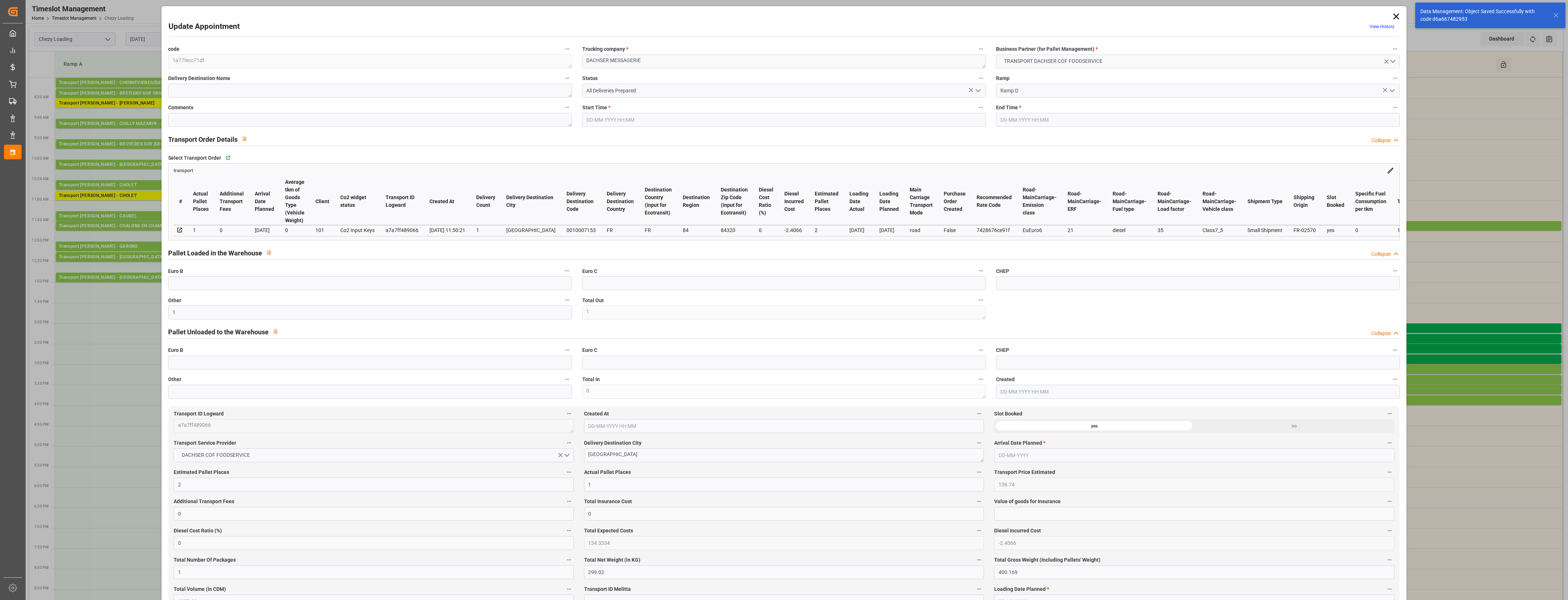
type input "[DATE] 15:00"
type input "[DATE] 15:15"
type input "[DATE] 13:50"
type input "[DATE] 11:50"
type input "[DATE]"
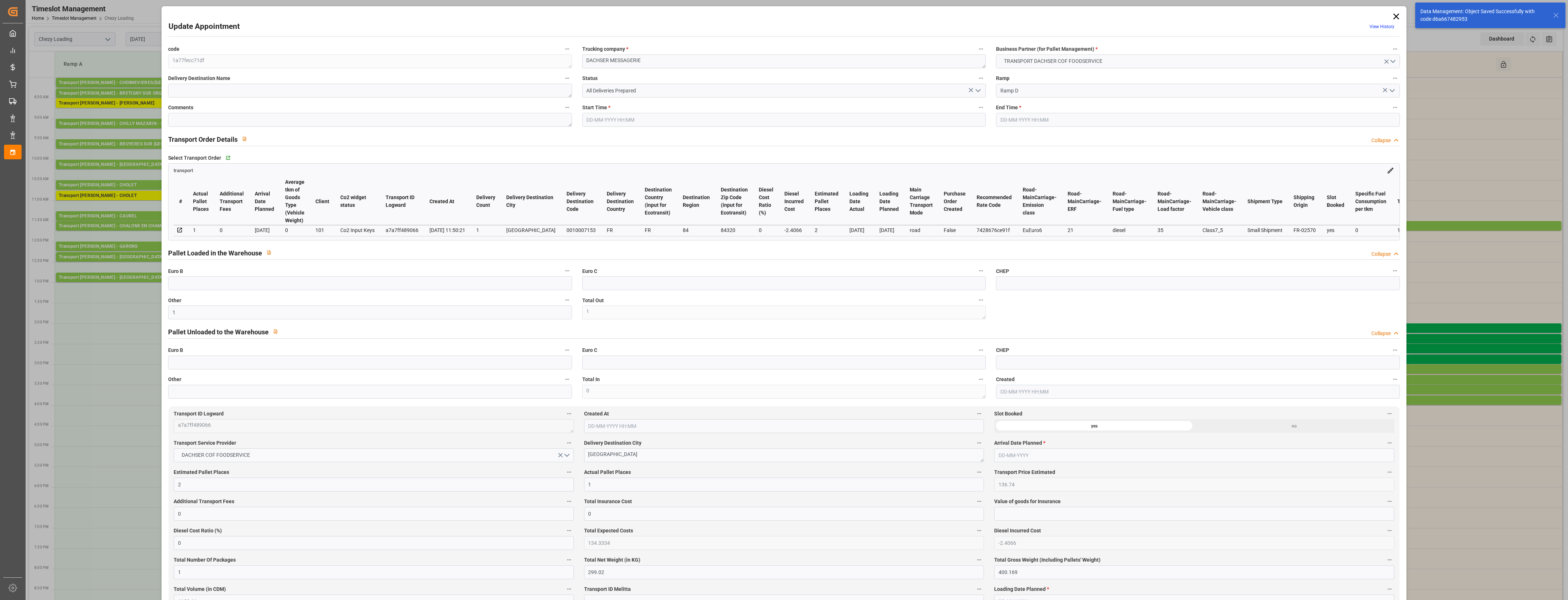
type input "[DATE]"
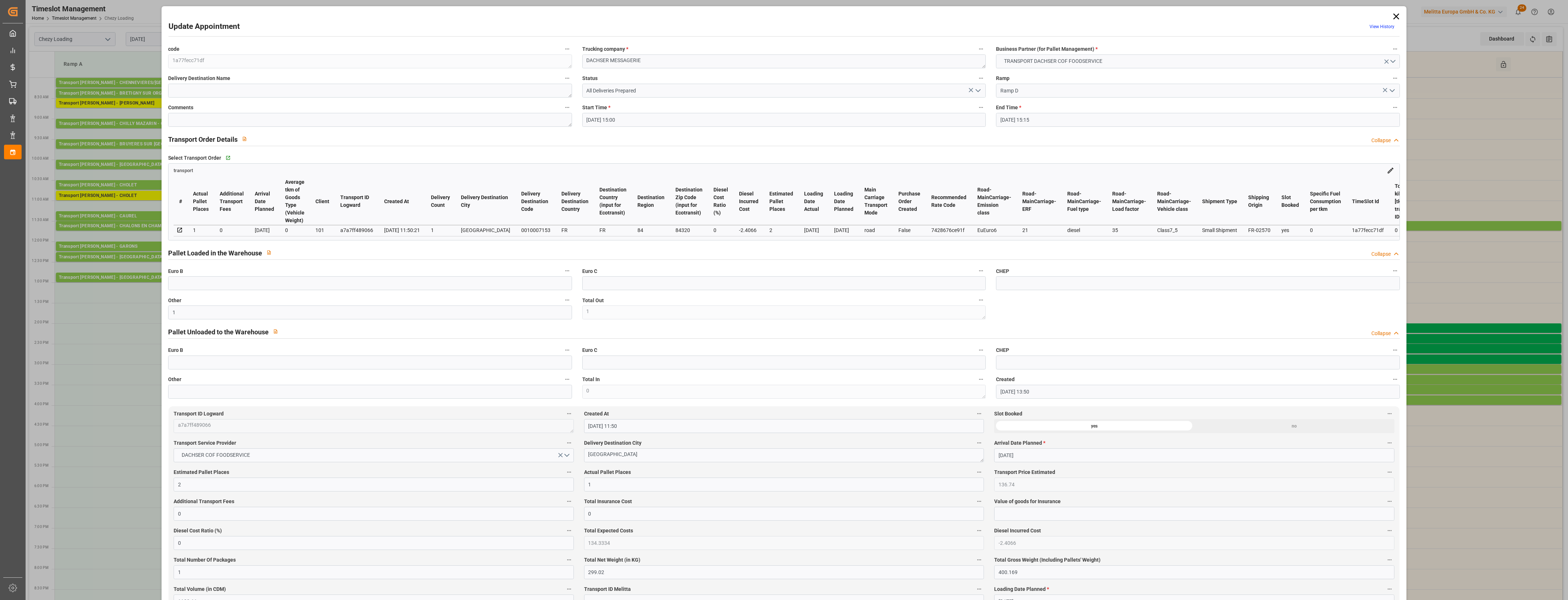
click at [979, 91] on icon "open menu" at bounding box center [978, 91] width 9 height 9
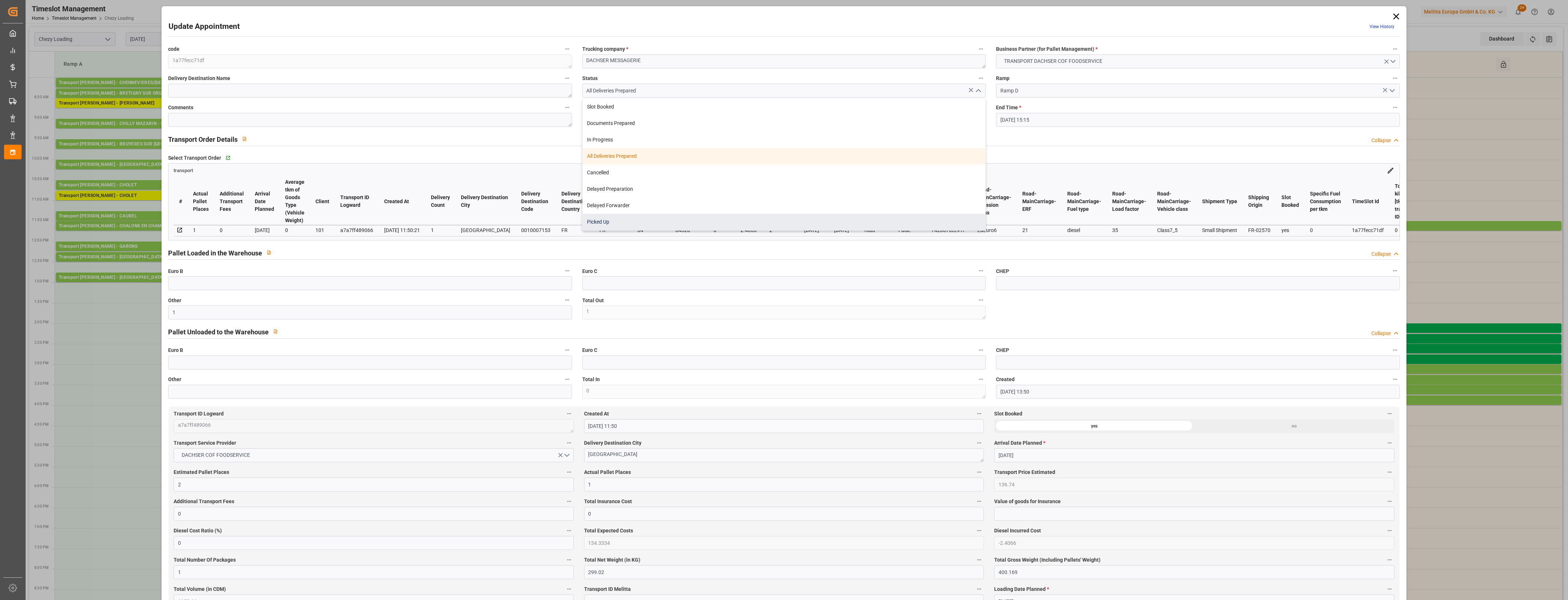
click at [675, 227] on div "Picked Up" at bounding box center [784, 222] width 403 height 16
type input "Picked Up"
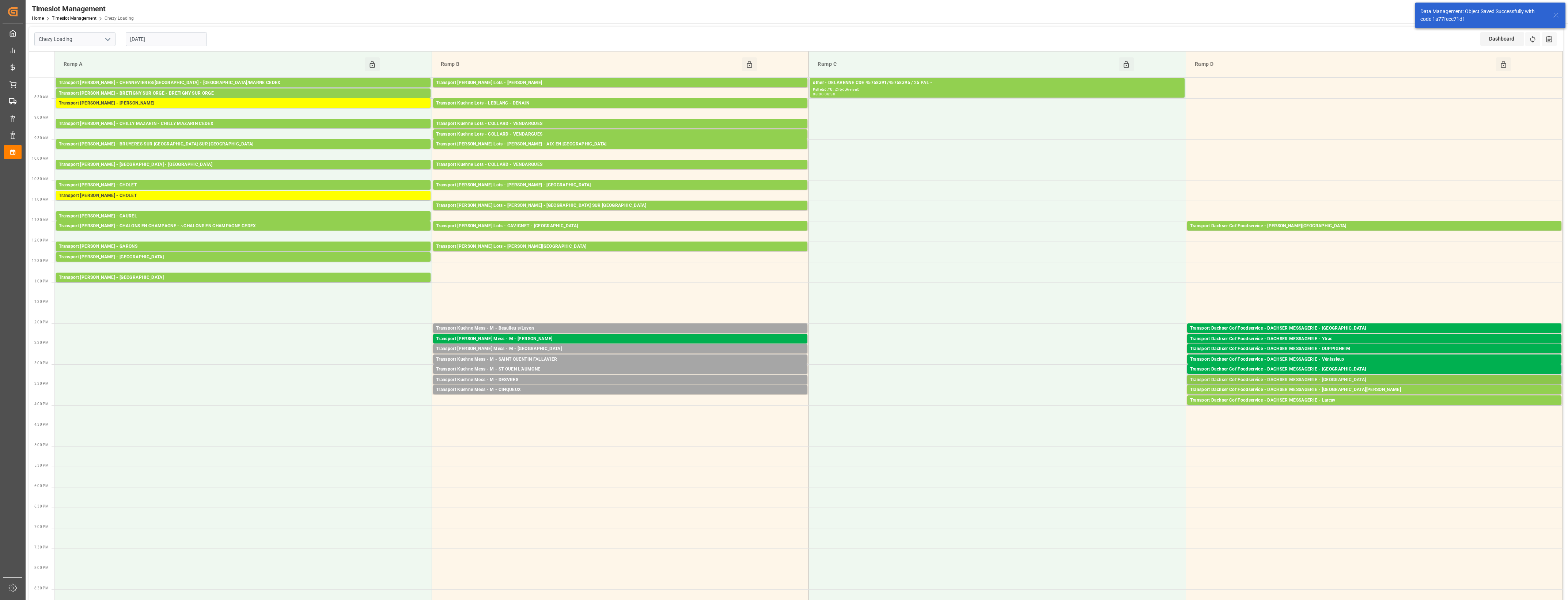
click at [1346, 379] on div "Transport Dachser Cof Foodservice - DACHSER MESSAGERIE - [GEOGRAPHIC_DATA]" at bounding box center [1374, 380] width 368 height 7
click at [1109, 402] on button "Open" at bounding box center [1091, 402] width 51 height 9
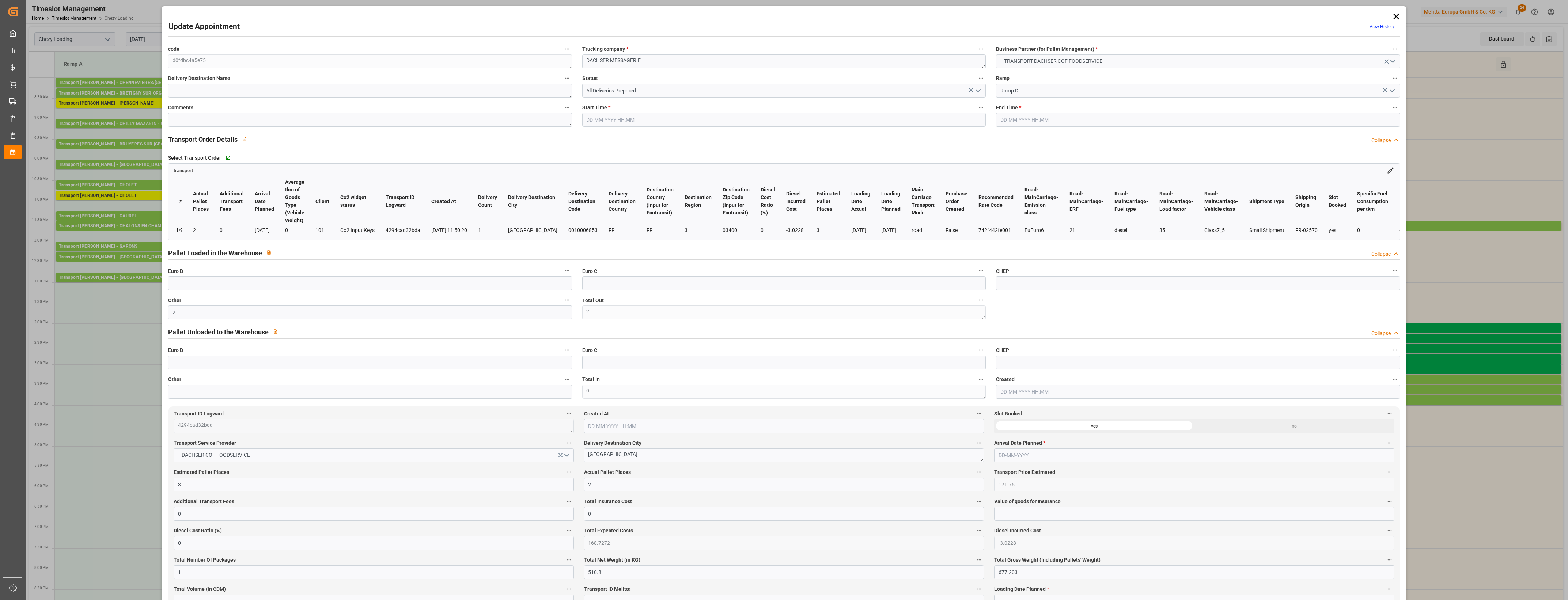
type input "2"
type input "3"
type input "2"
type input "171.75"
type input "0"
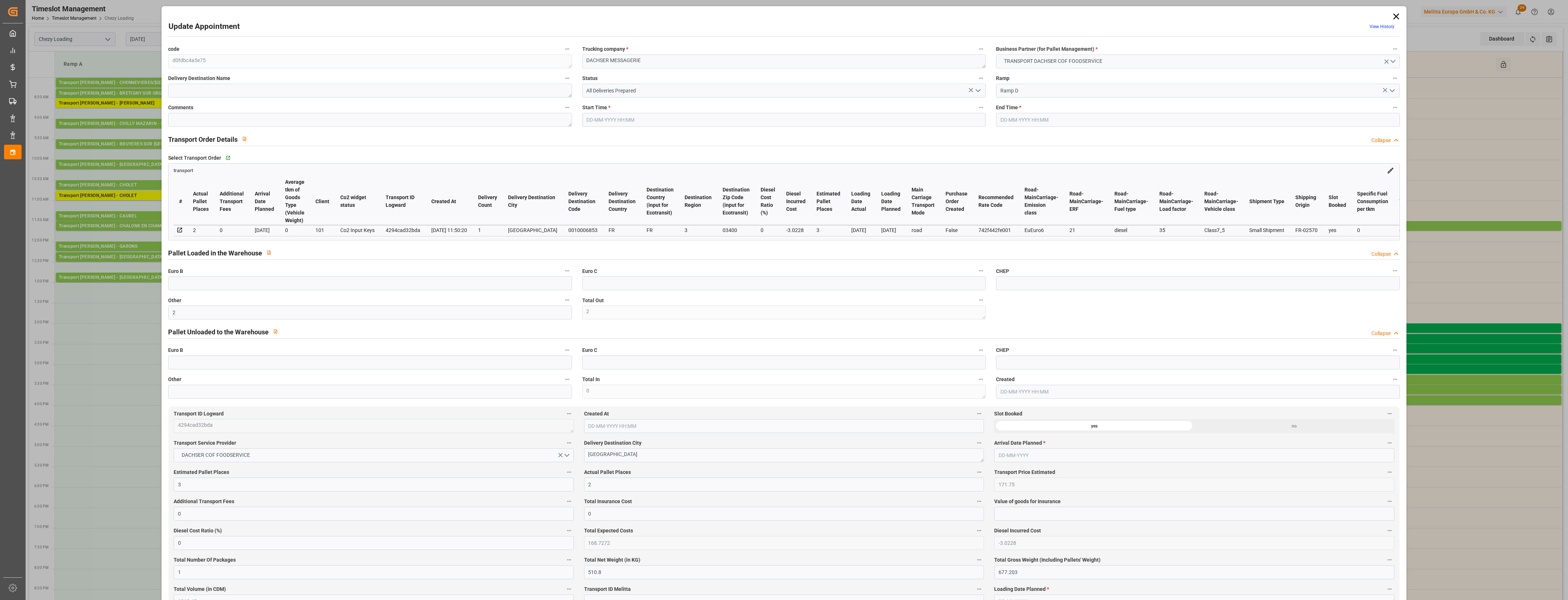
type input "0"
type input "168.7272"
type input "-3.0228"
type input "1"
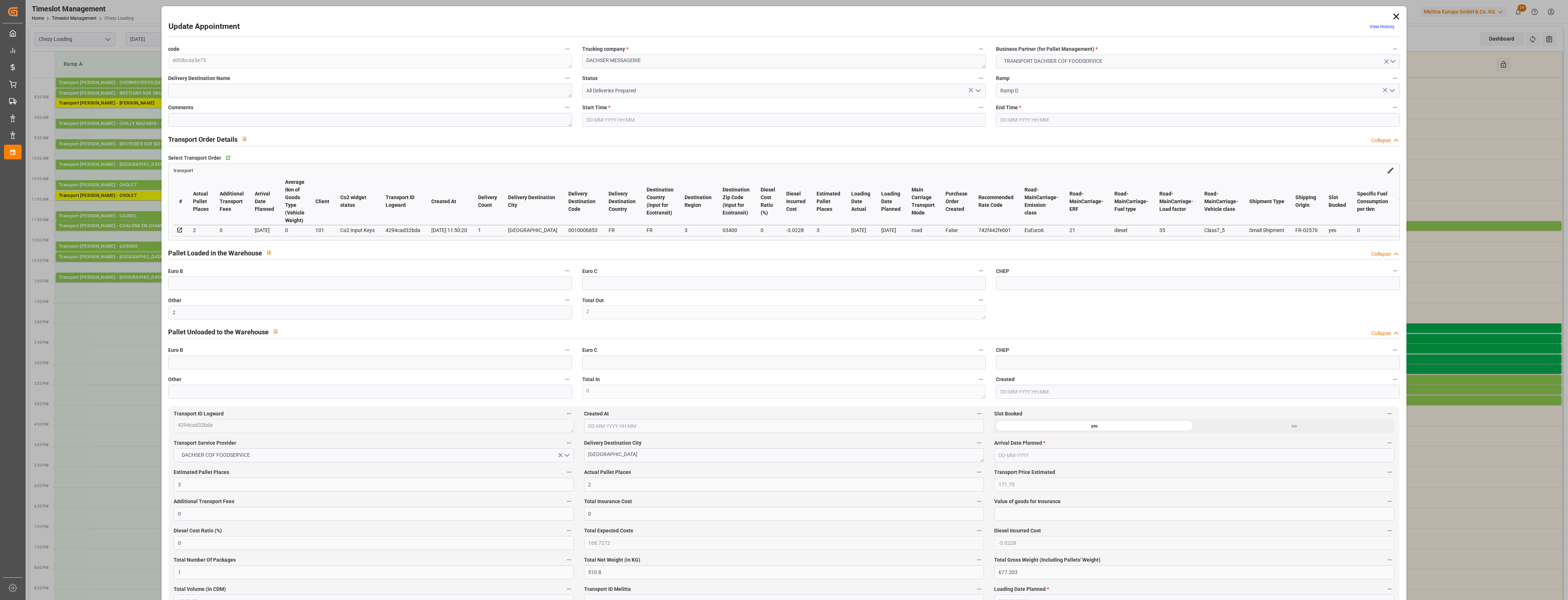
type input "510.8"
type input "677.203"
type input "1913.48"
type input "3"
type input "2"
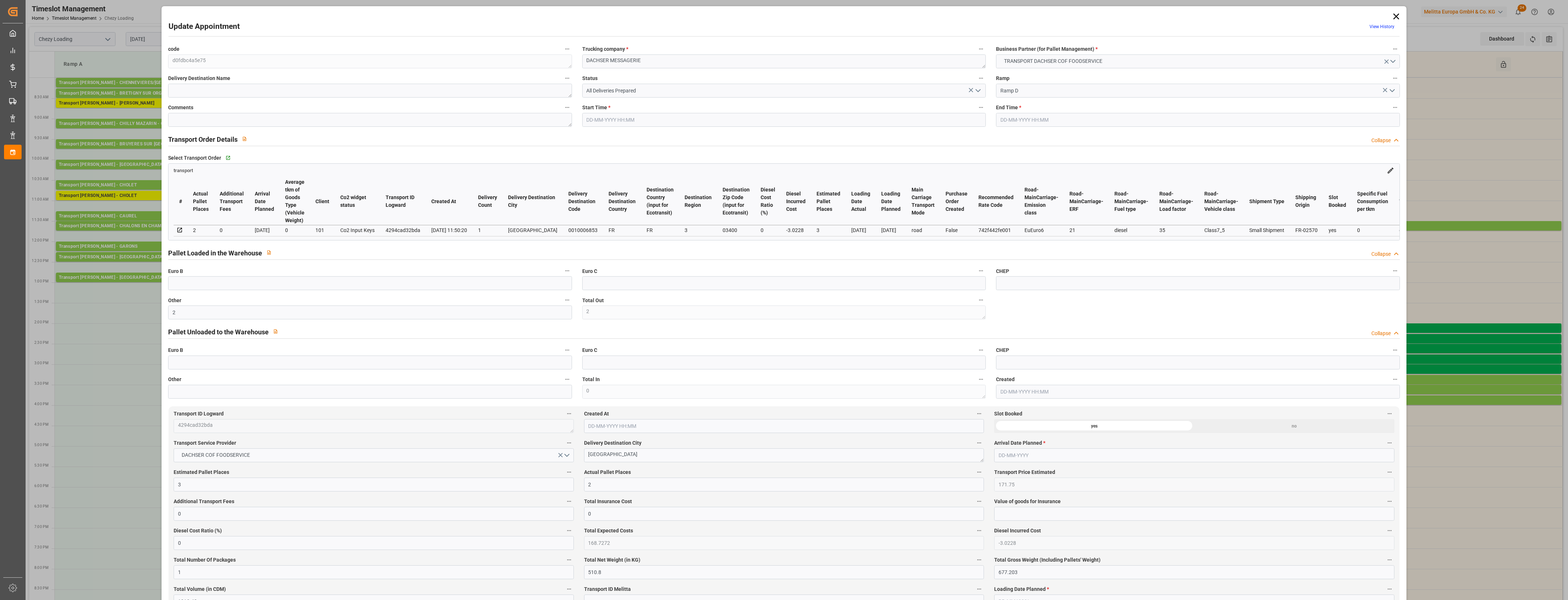
type input "17"
type input "3"
type input "101"
type input "603.423"
type input "0"
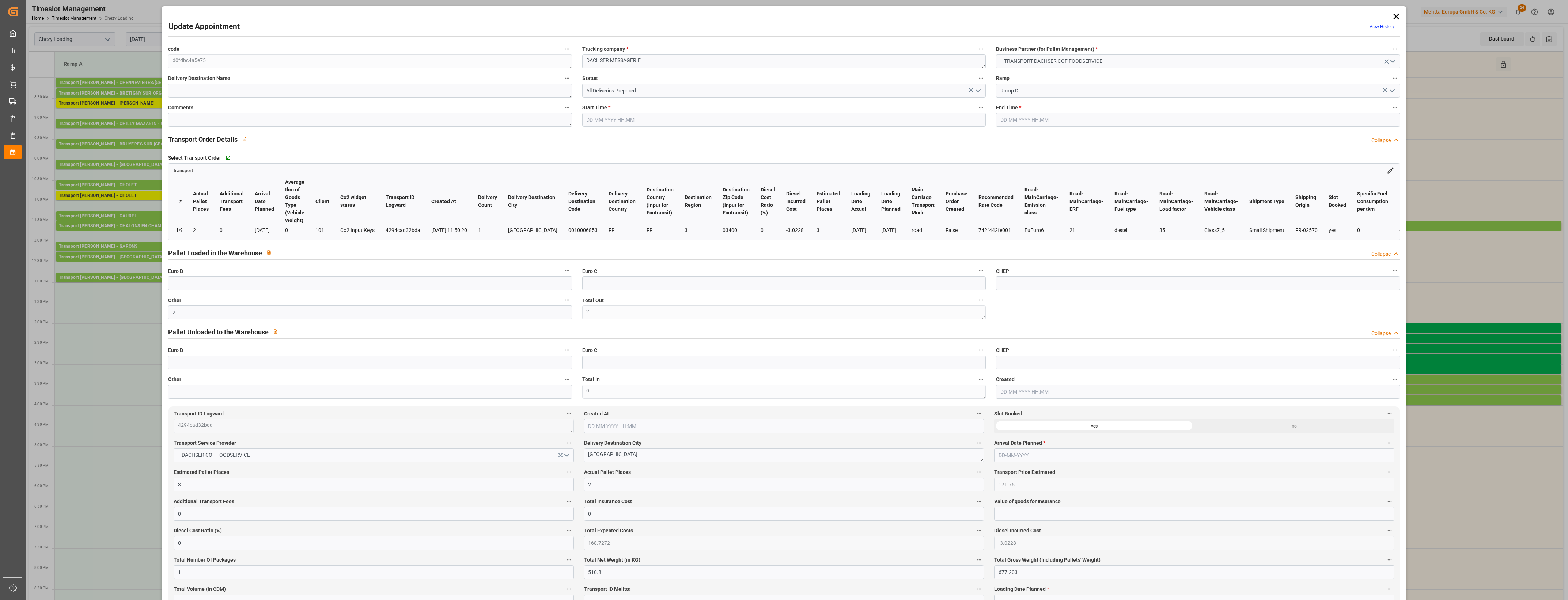
type input "4710.8598"
type input "0"
type input "21"
type input "35"
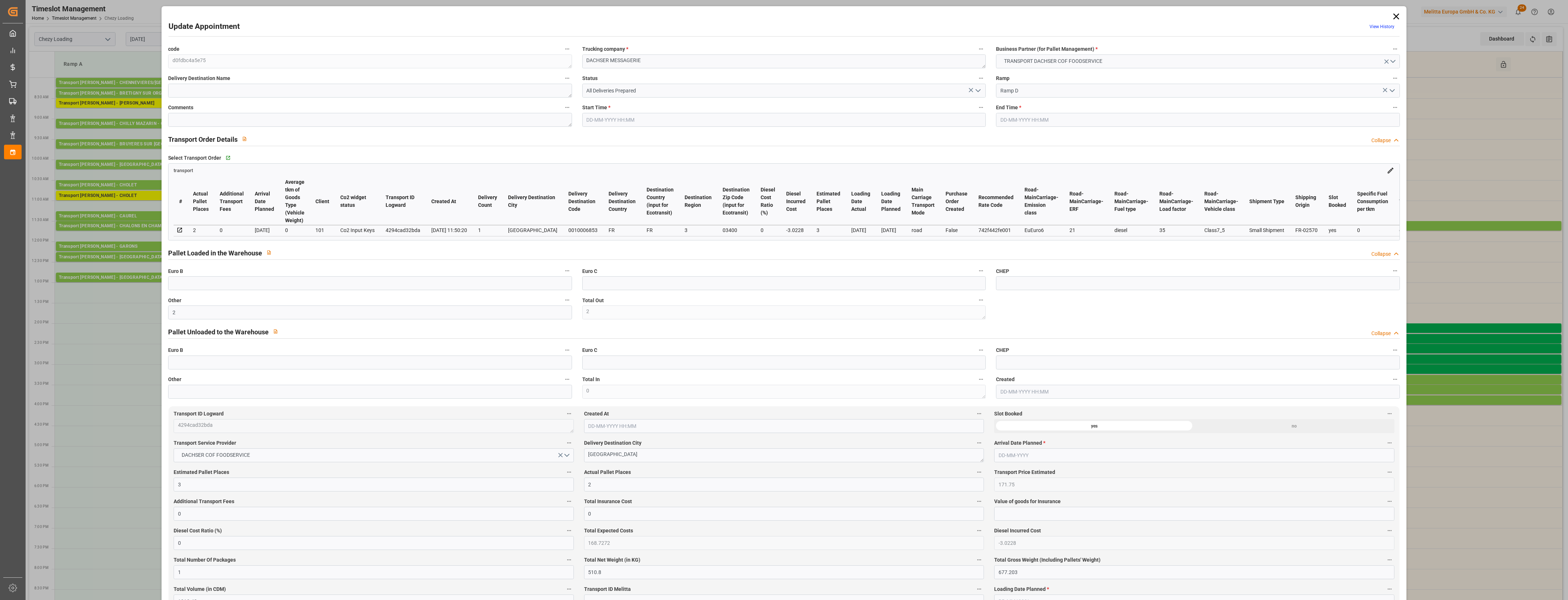
type input "[DATE] 15:15"
type input "[DATE] 15:30"
type input "[DATE] 13:51"
type input "[DATE] 11:50"
type input "[DATE]"
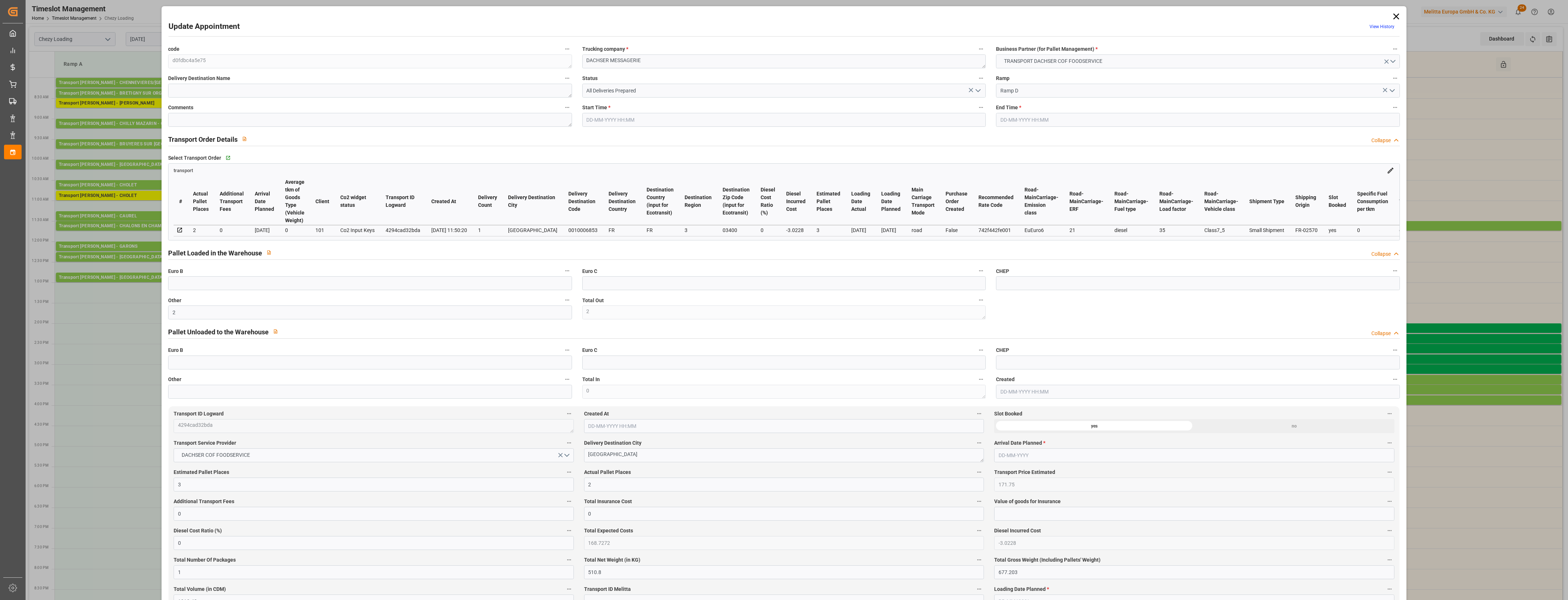
type input "[DATE]"
drag, startPoint x: 981, startPoint y: 90, endPoint x: 964, endPoint y: 97, distance: 18.4
click at [980, 89] on icon "open menu" at bounding box center [978, 91] width 9 height 9
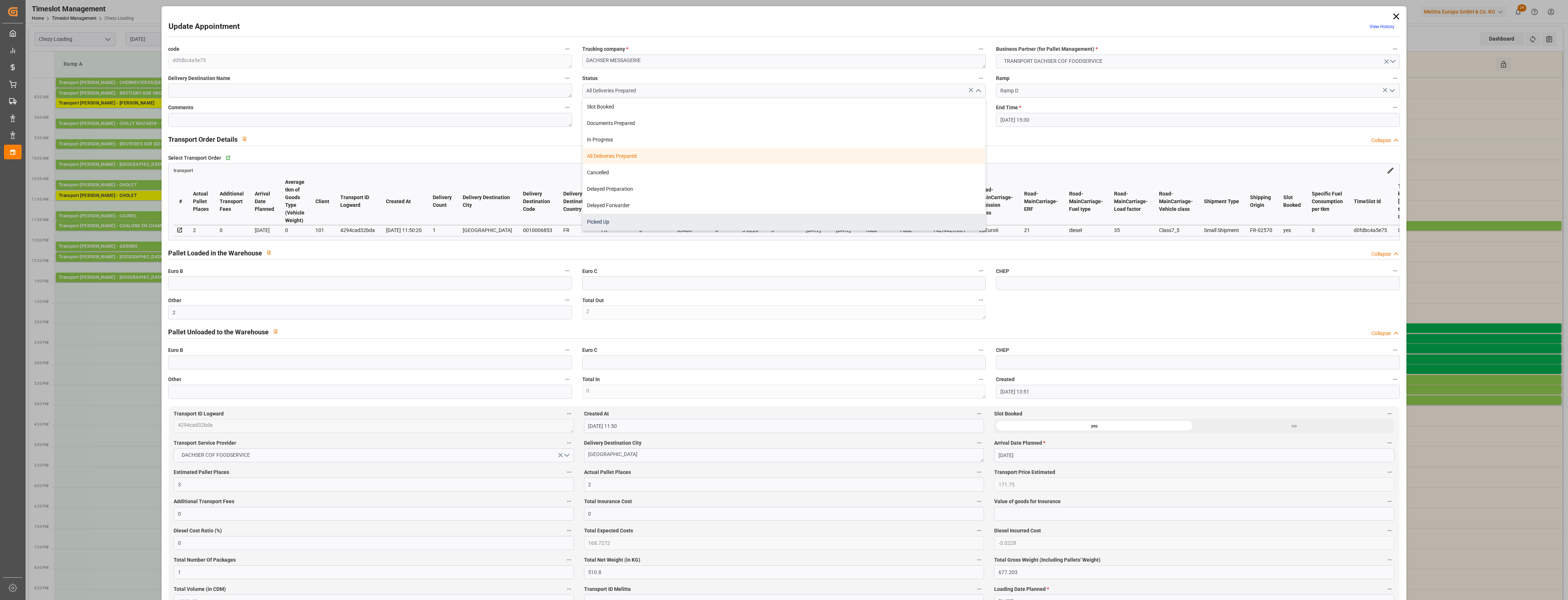
click at [702, 220] on div "Picked Up" at bounding box center [784, 222] width 403 height 16
type input "Picked Up"
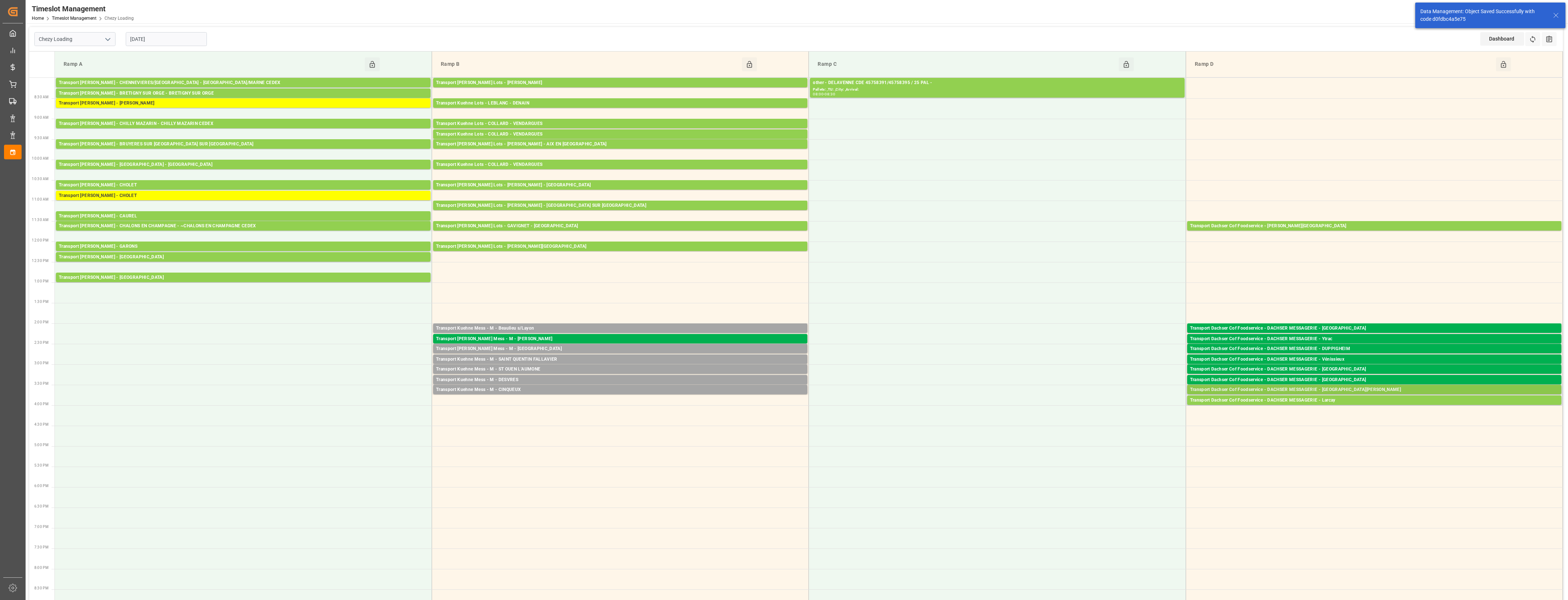
click at [1322, 386] on div "Transport Dachser Cof Foodservice - DACHSER MESSAGERIE - [GEOGRAPHIC_DATA][PERS…" at bounding box center [1374, 390] width 368 height 7
click at [1112, 422] on button "Open" at bounding box center [1091, 423] width 51 height 9
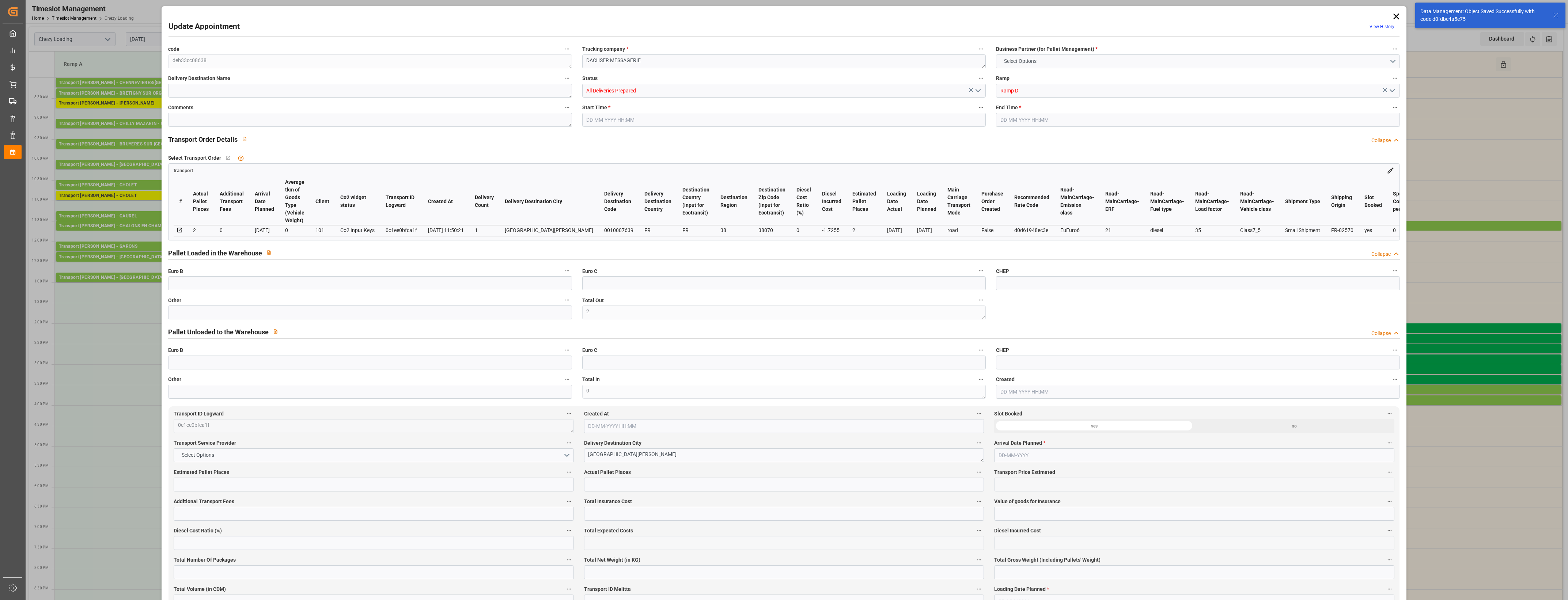
type input "2"
type input "98.04"
type input "0"
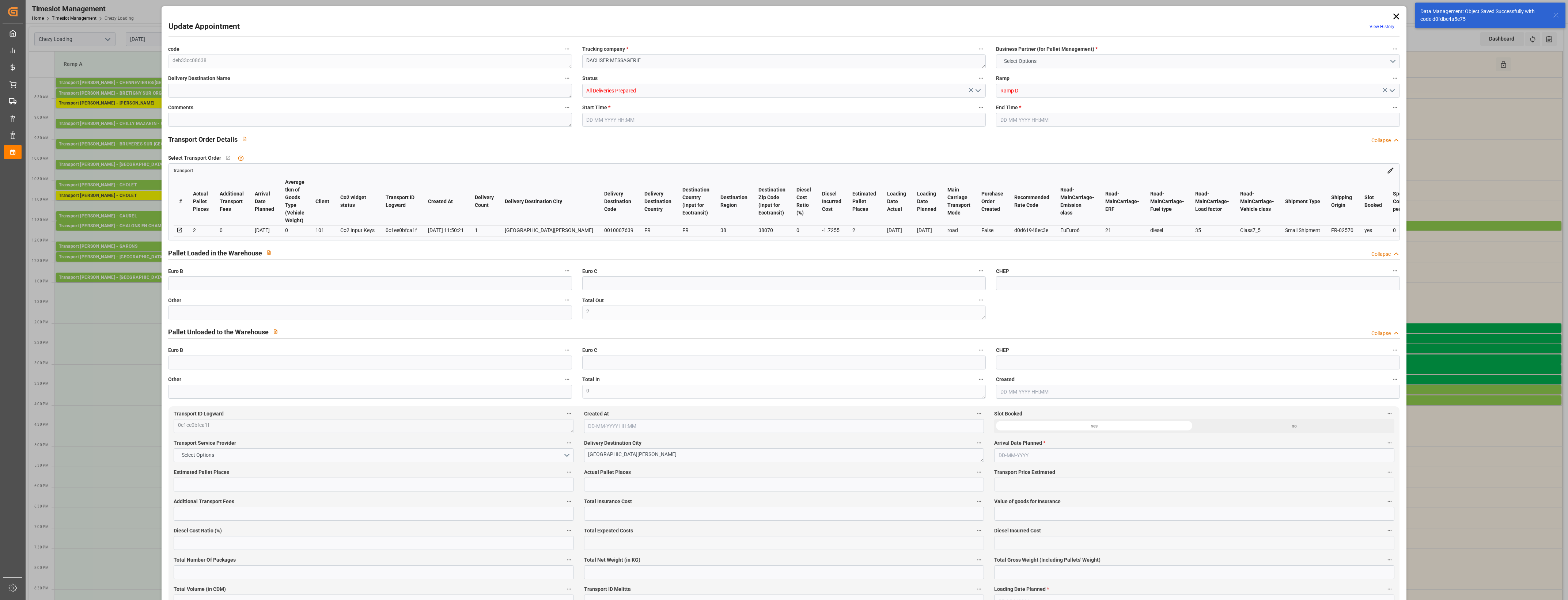
type input "0"
type input "96.3145"
type input "-1.7255"
type input "2"
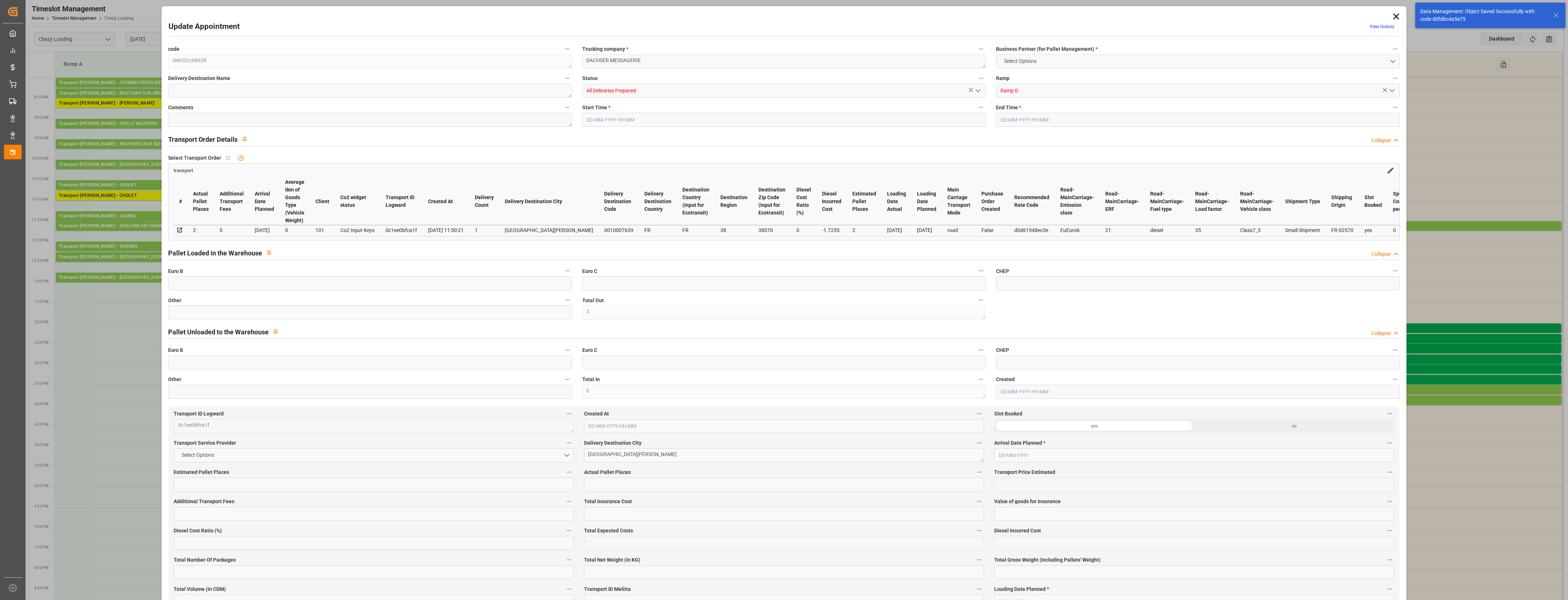
type input "364.5"
type input "485.096"
type input "1484.886"
type input "38"
type input "1"
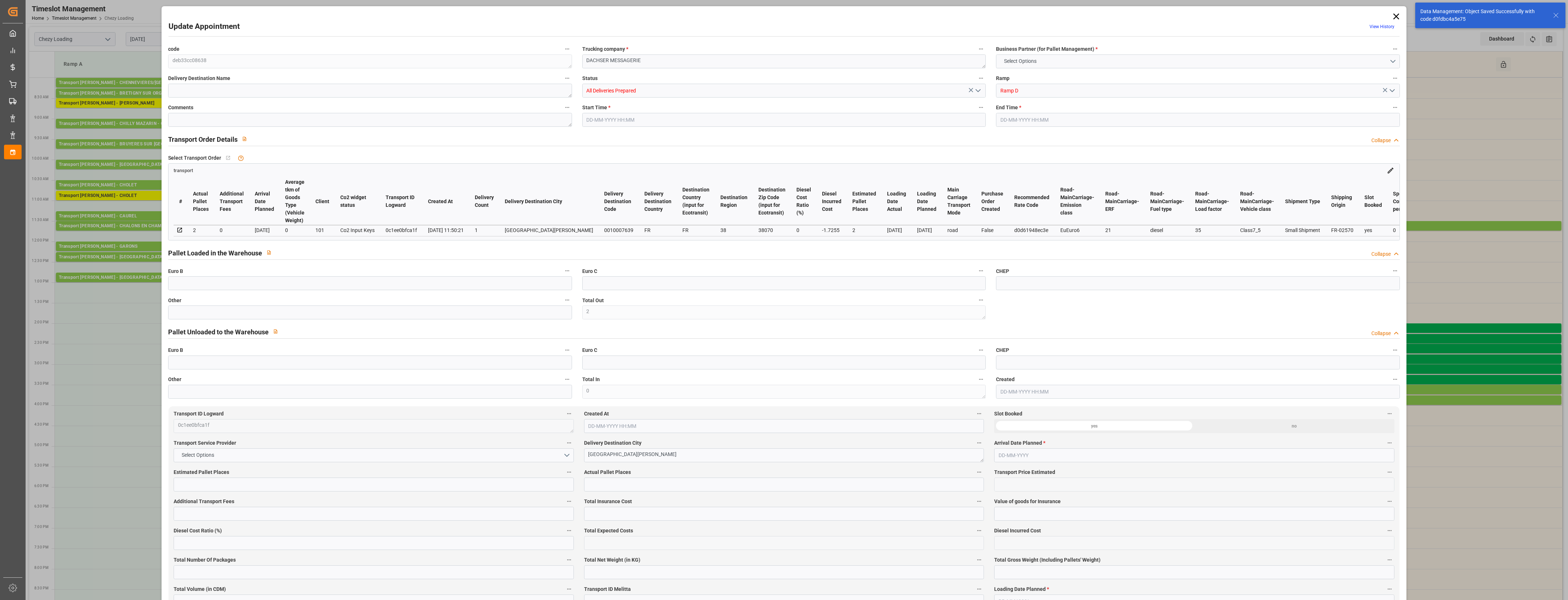
type input "63"
type input "2"
type input "101"
type input "436.206"
type input "0"
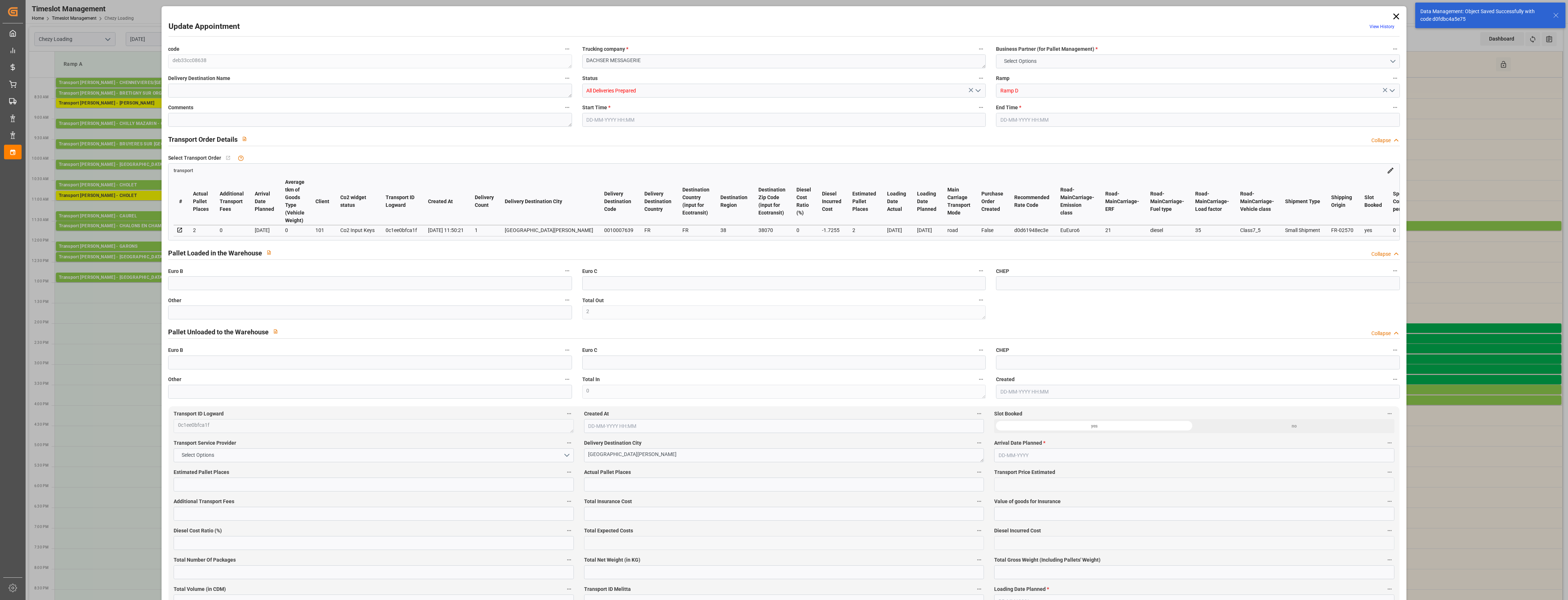
type input "4710.8598"
type input "0"
type input "21"
type input "35"
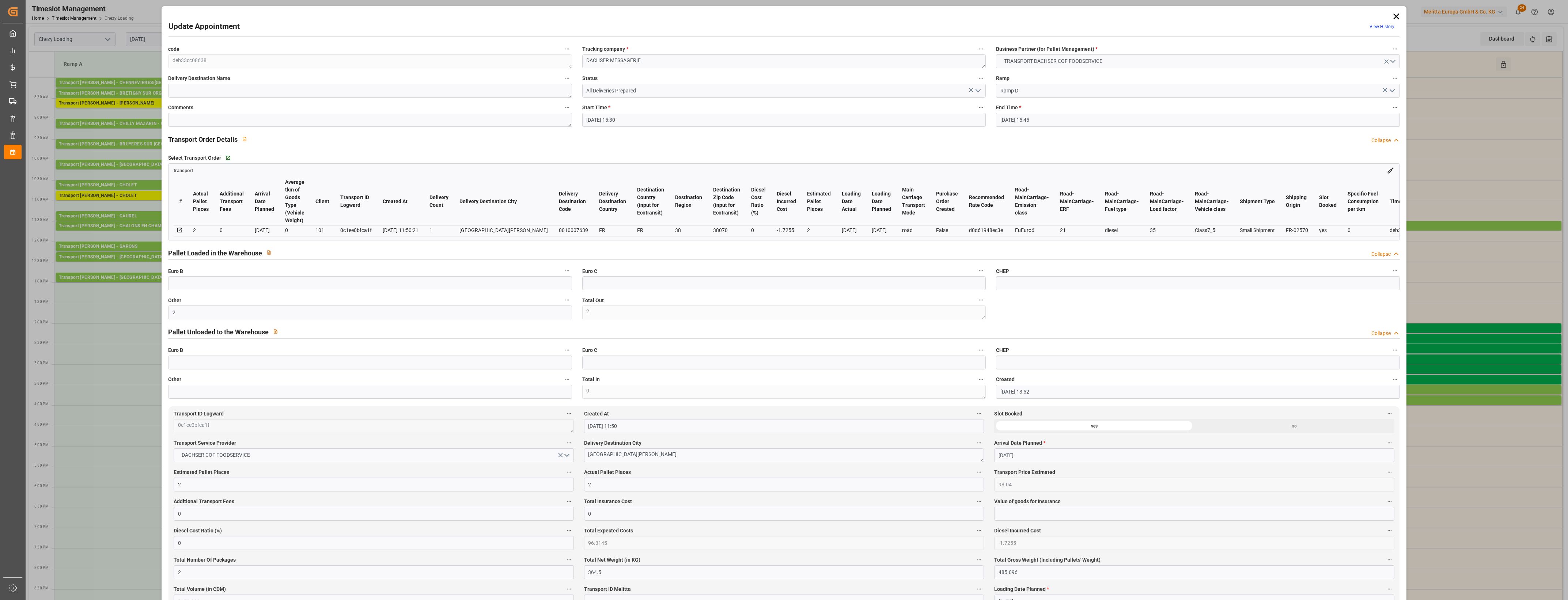
type input "[DATE] 15:30"
type input "[DATE] 15:45"
type input "[DATE] 13:52"
type input "[DATE] 11:50"
type input "[DATE]"
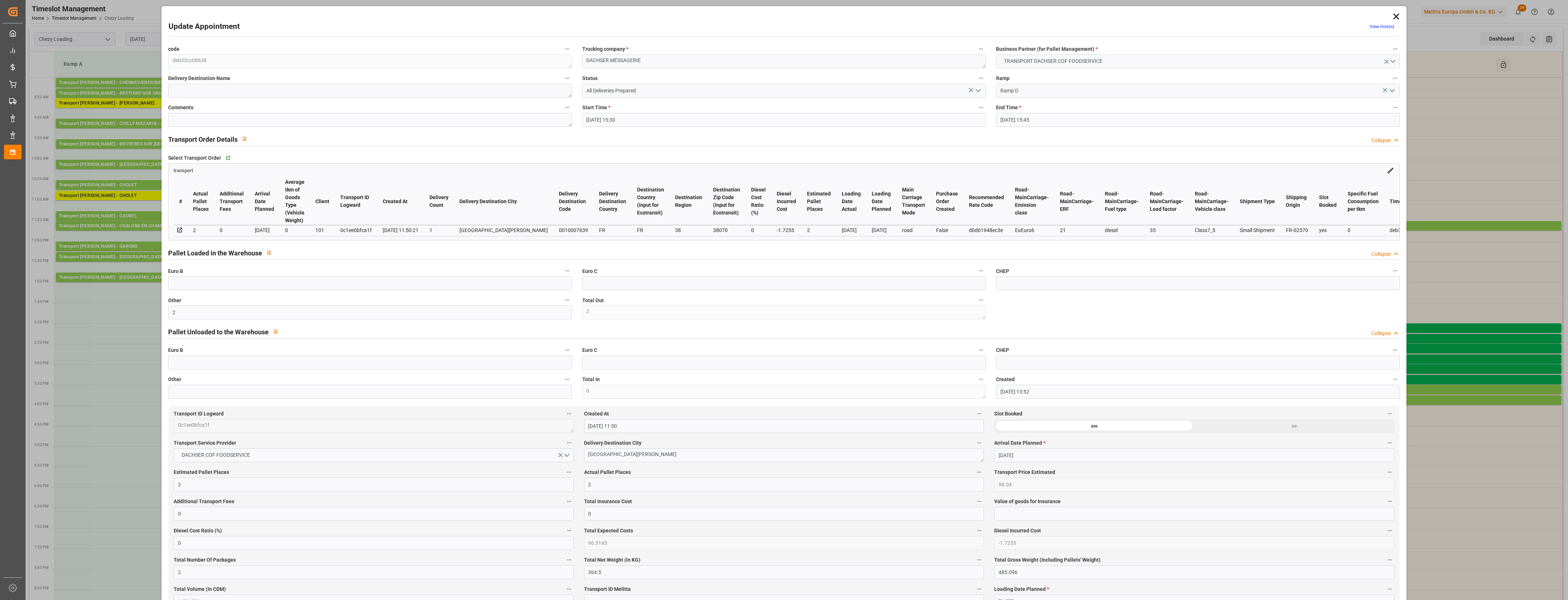
type input "[DATE]"
click at [978, 89] on icon "open menu" at bounding box center [978, 91] width 9 height 9
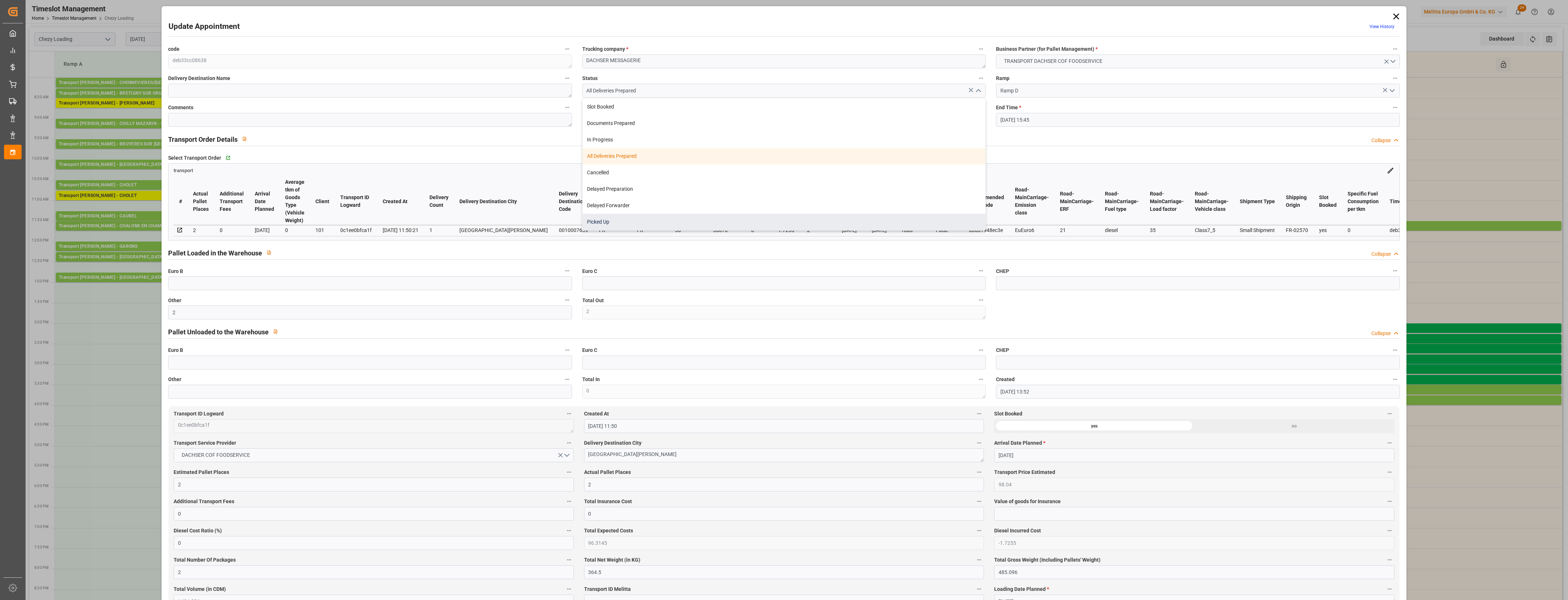
click at [781, 220] on div "Picked Up" at bounding box center [784, 222] width 403 height 16
type input "Picked Up"
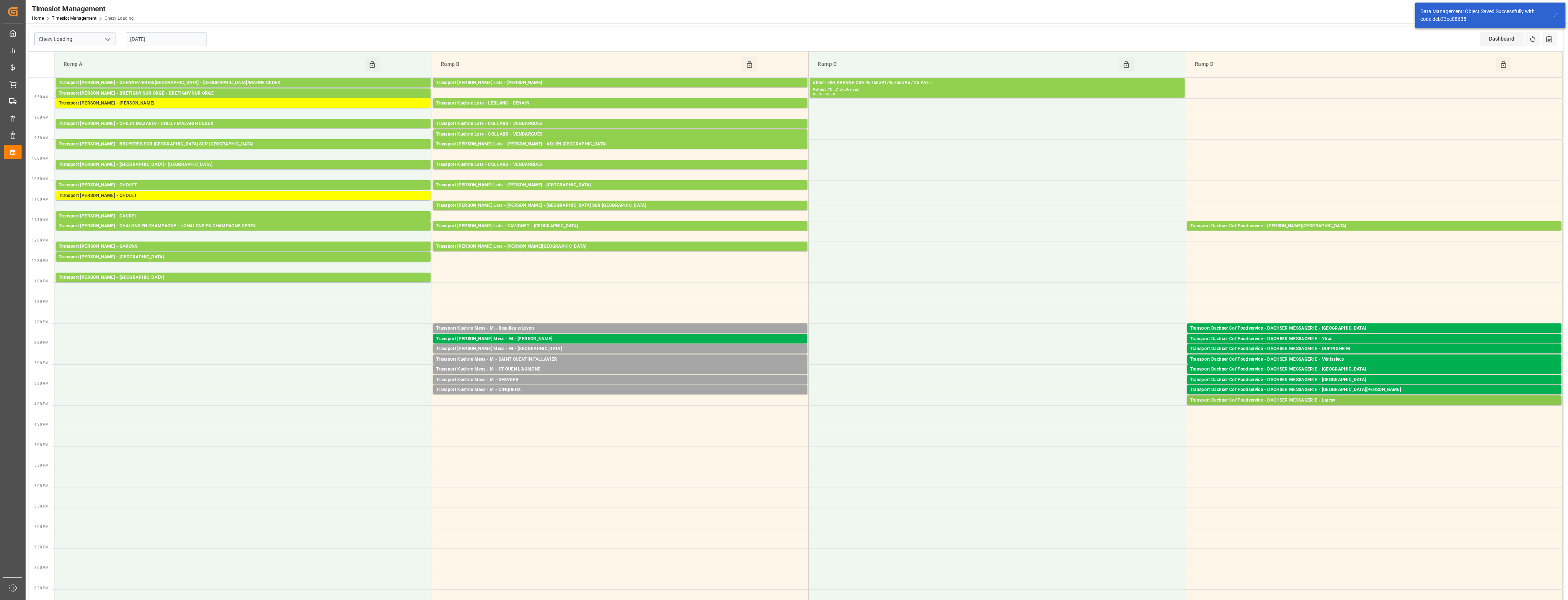
click at [1328, 399] on div "Transport Dachser Cof Foodservice - DACHSER MESSAGERIE - Larcay" at bounding box center [1374, 400] width 368 height 7
click at [1105, 421] on button "Open" at bounding box center [1091, 423] width 51 height 9
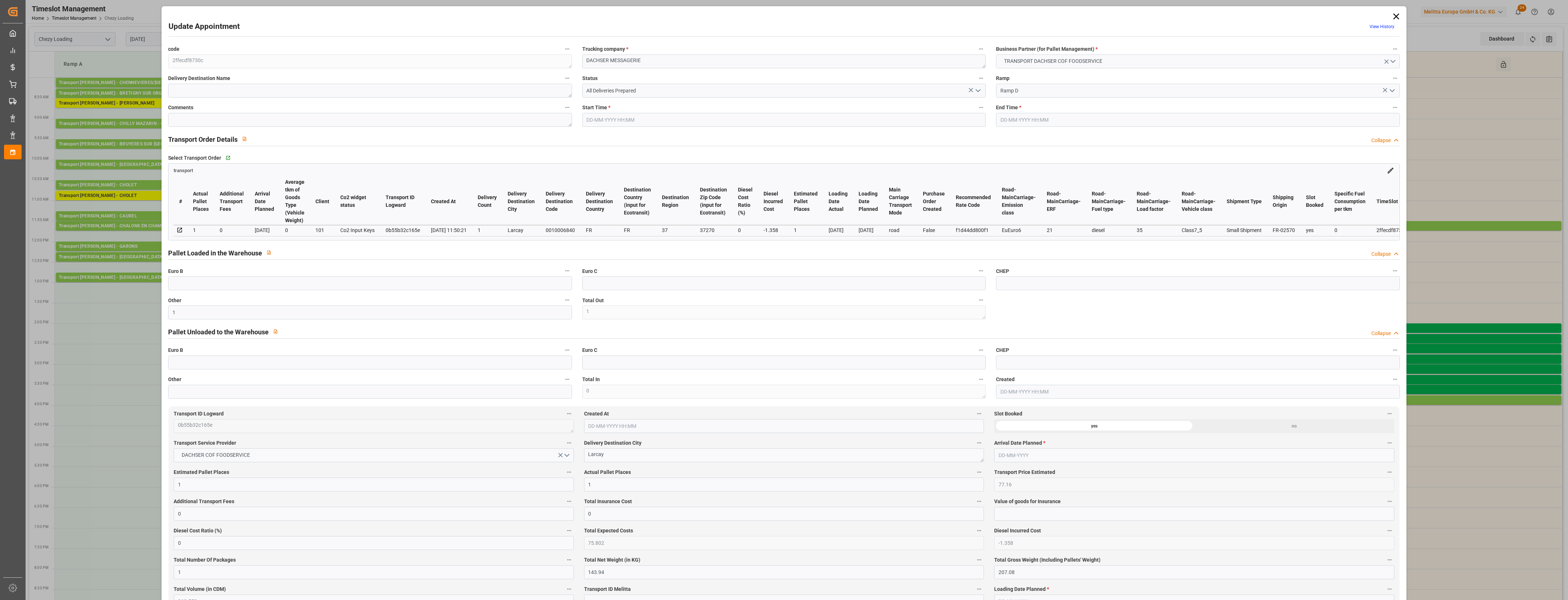
type input "[DATE] 15:45"
type input "[DATE] 16:00"
type input "[DATE] 13:53"
type input "[DATE] 11:50"
type input "[DATE]"
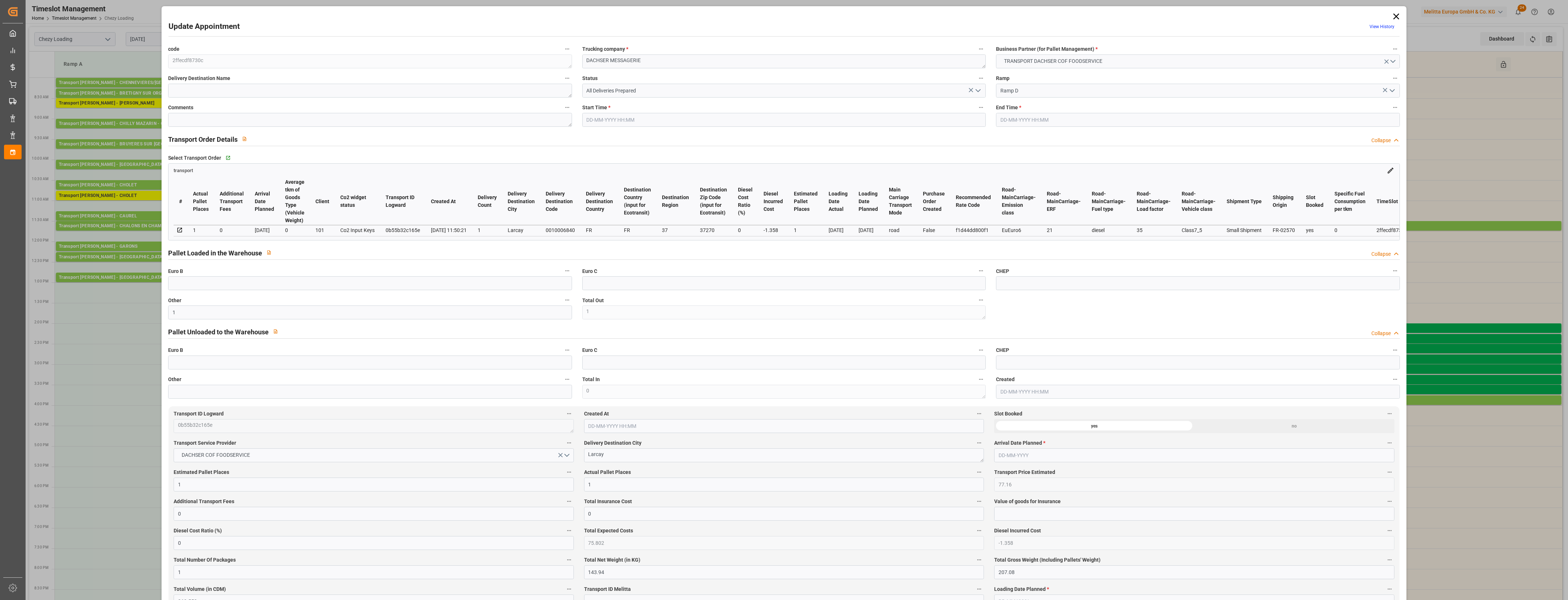
type input "[DATE]"
click at [978, 91] on icon "open menu" at bounding box center [978, 91] width 9 height 9
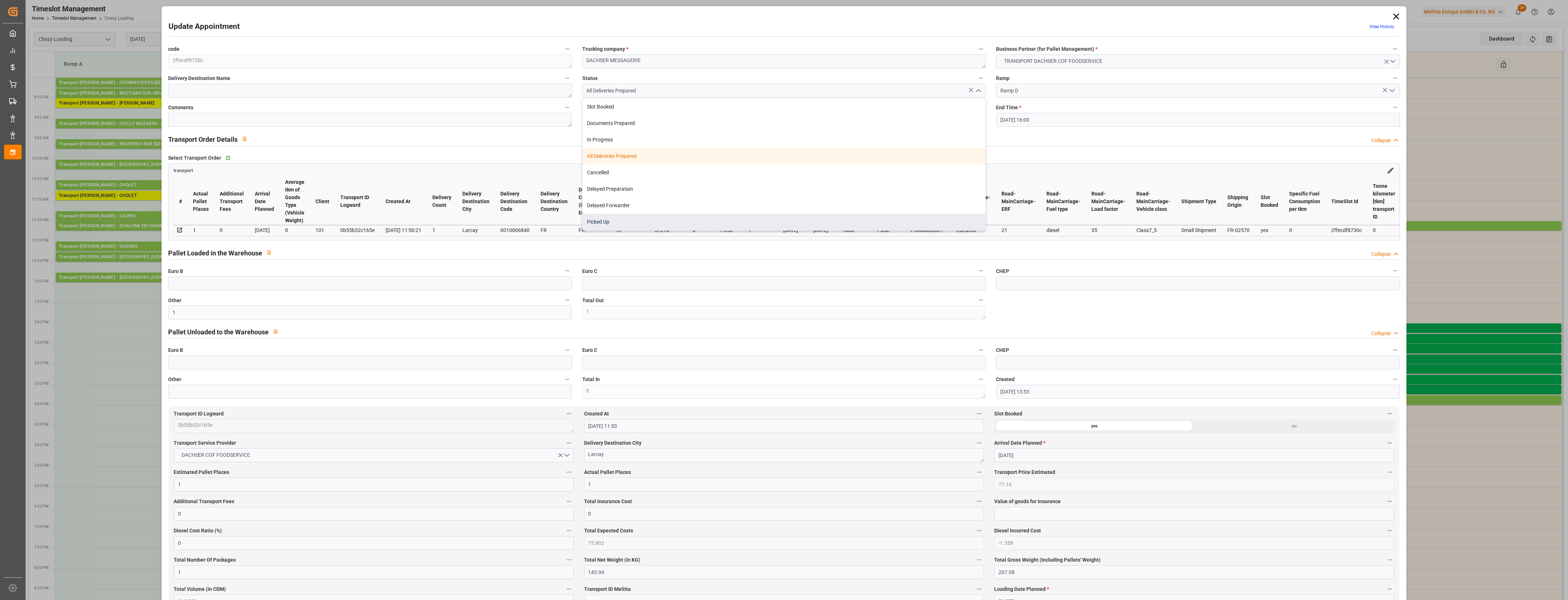
click at [611, 225] on div "Picked Up" at bounding box center [784, 222] width 403 height 16
type input "Picked Up"
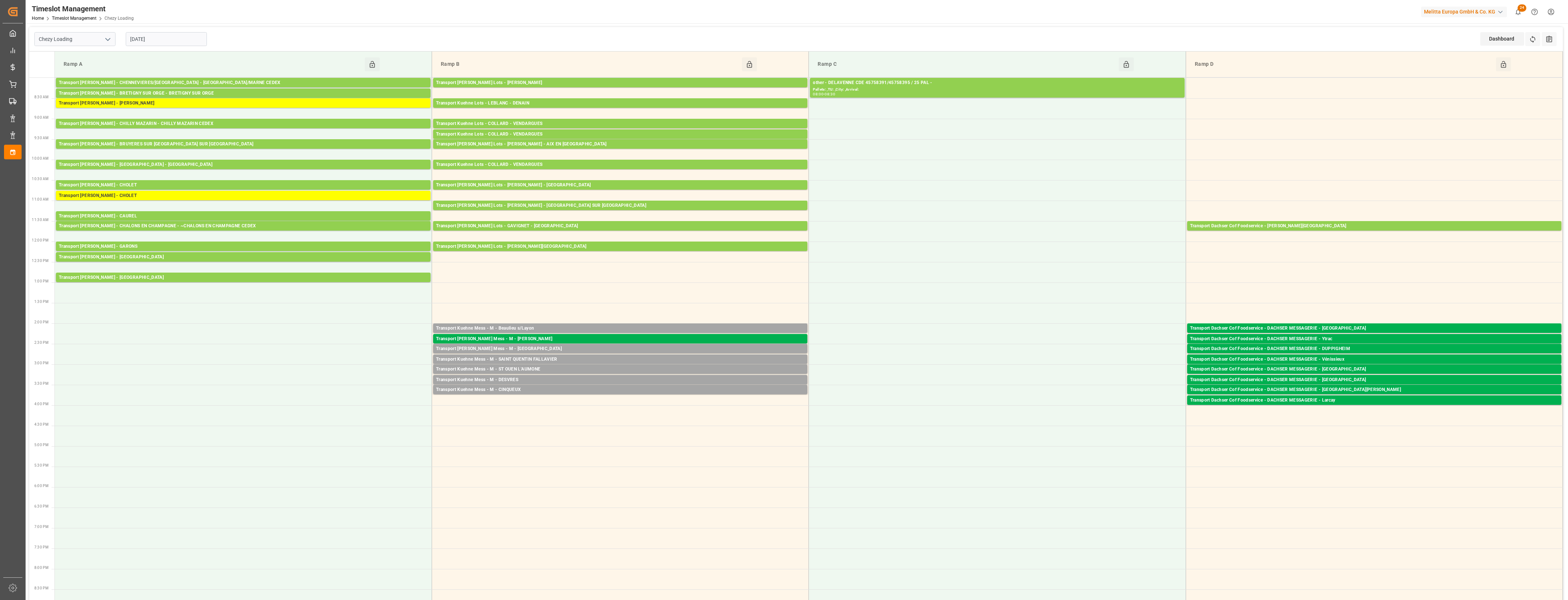
click at [108, 39] on icon "open menu" at bounding box center [108, 40] width 9 height 9
click at [93, 68] on div "Chezy Unloading" at bounding box center [75, 71] width 80 height 16
type input "Chezy Unloading"
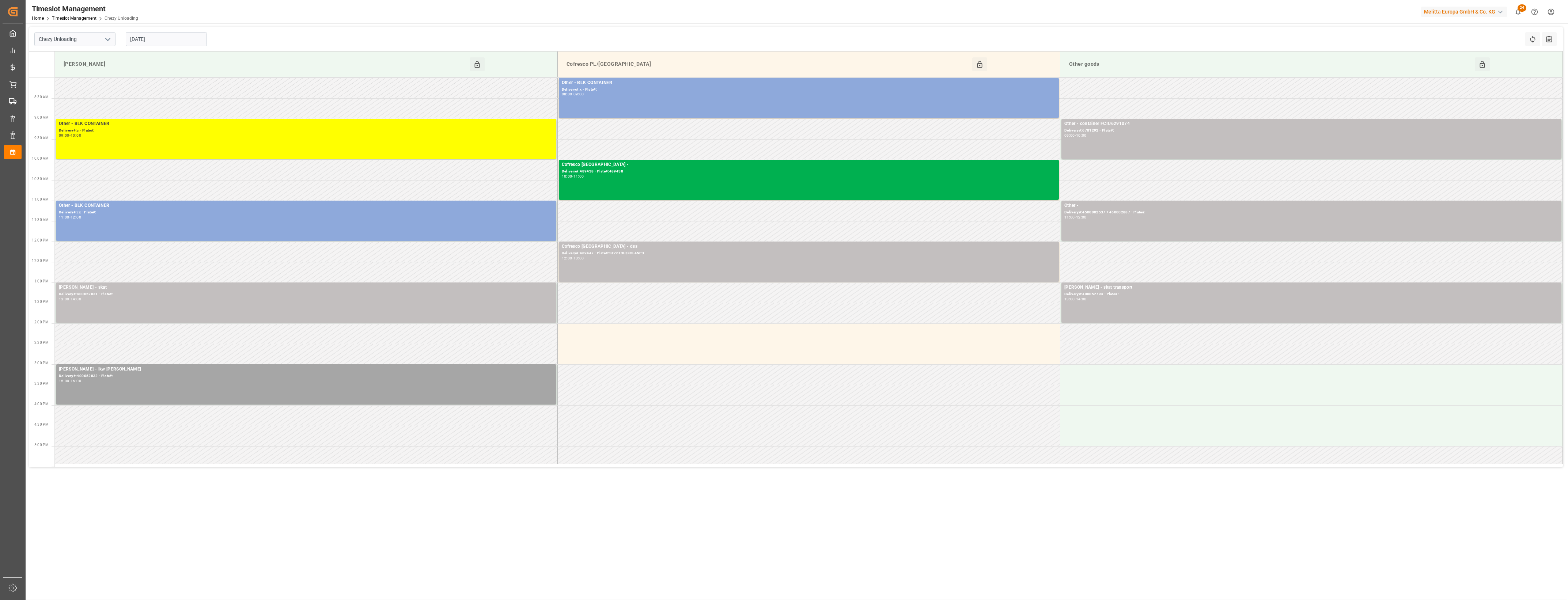
click at [166, 38] on input "[DATE]" at bounding box center [166, 39] width 81 height 14
click at [149, 113] on span "16" at bounding box center [149, 112] width 5 height 5
type input "[DATE]"
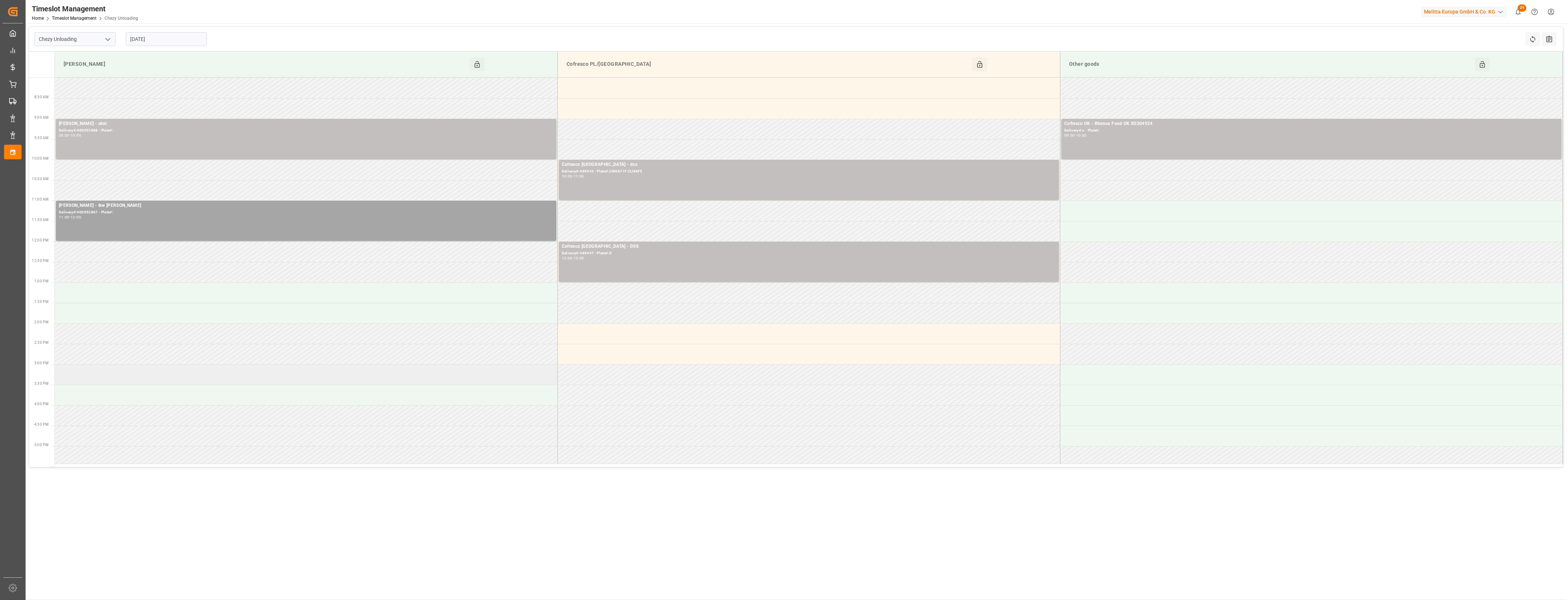
drag, startPoint x: 599, startPoint y: 281, endPoint x: 531, endPoint y: 365, distance: 108.1
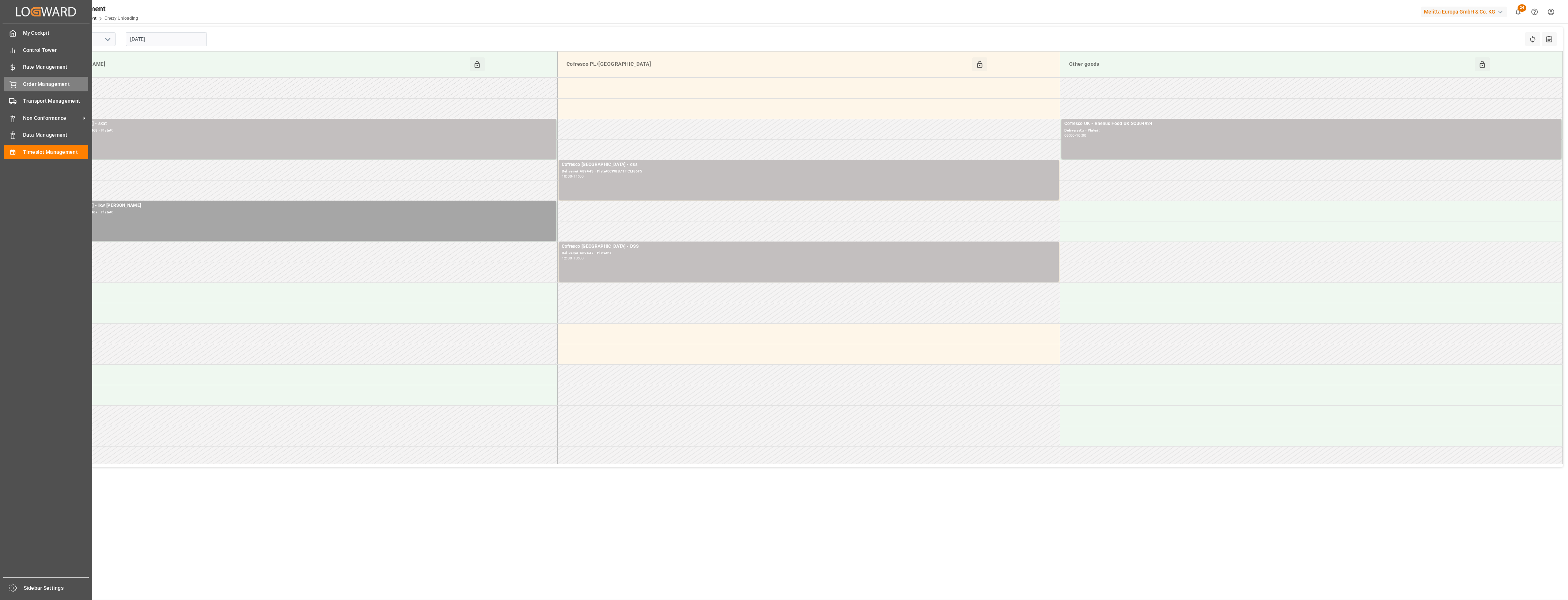
click at [23, 82] on span "Order Management" at bounding box center [55, 84] width 65 height 8
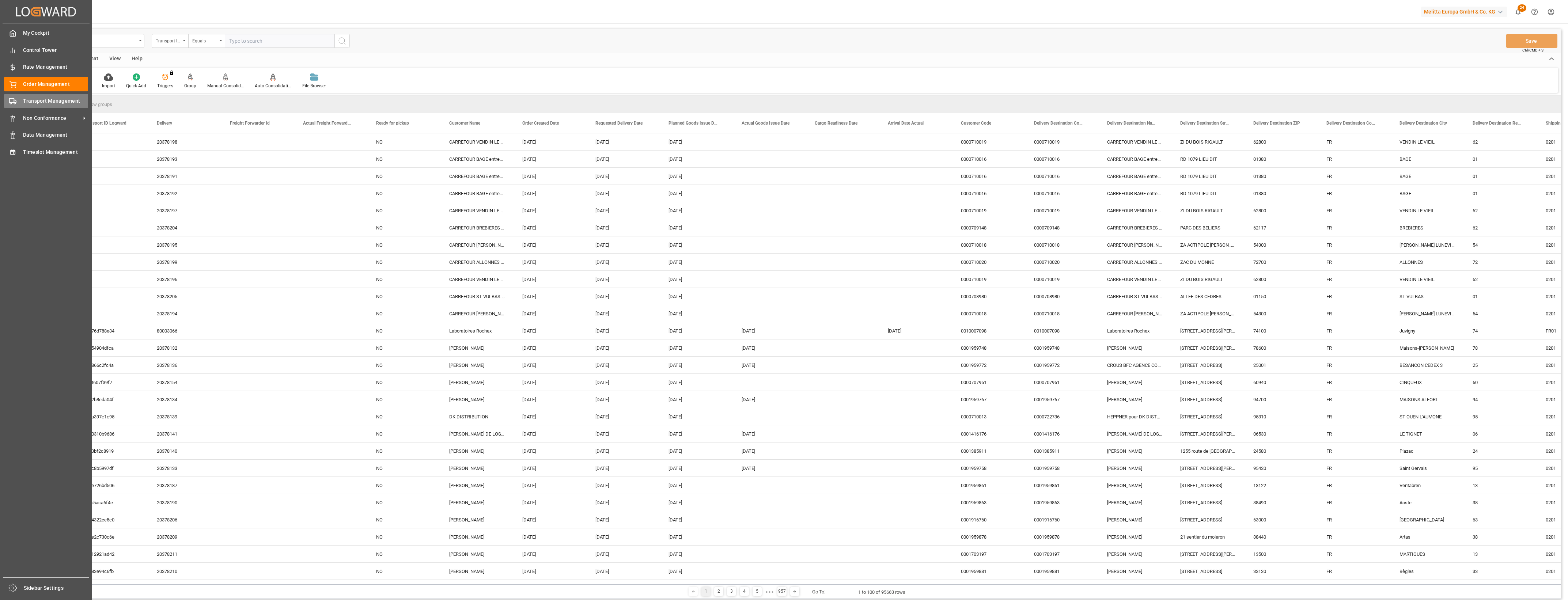
click at [18, 106] on div "Transport Management Transport Management" at bounding box center [46, 100] width 84 height 14
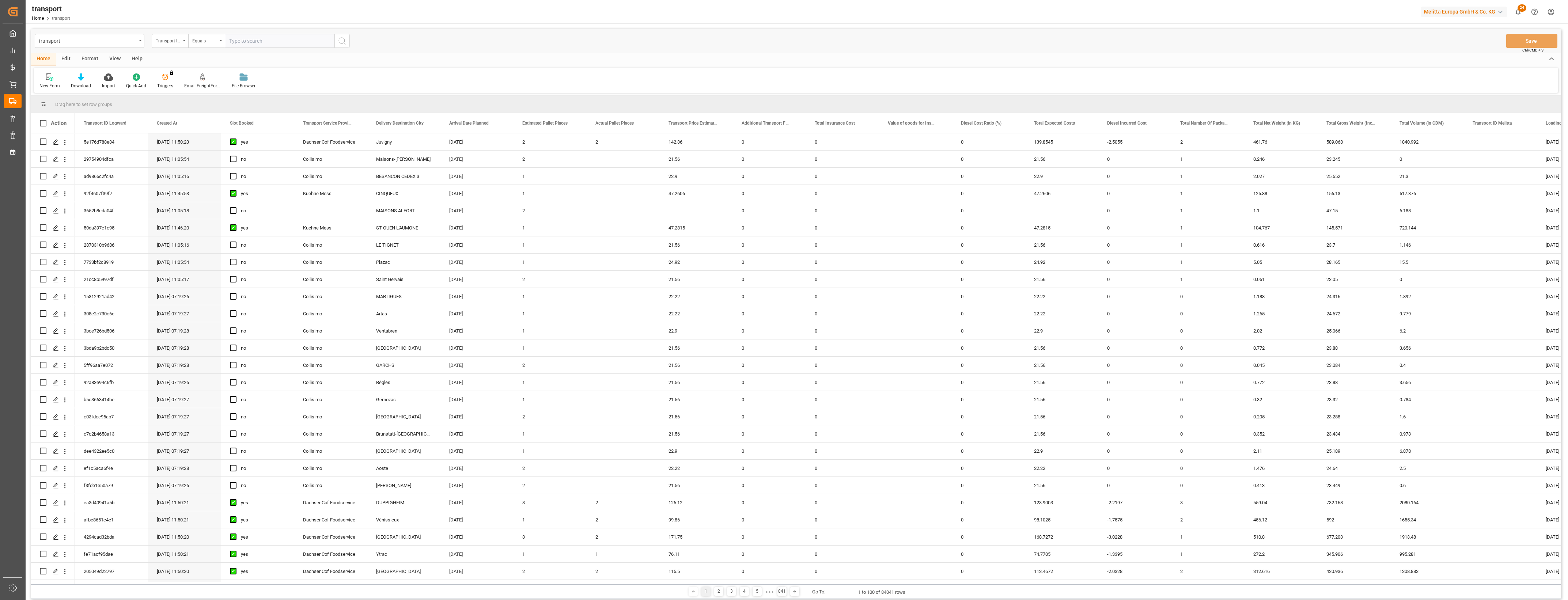
click at [1564, 332] on main "transport Transport ID Logward Equals Save Ctrl/CMD + S Home Edit Format View H…" at bounding box center [796, 315] width 1541 height 573
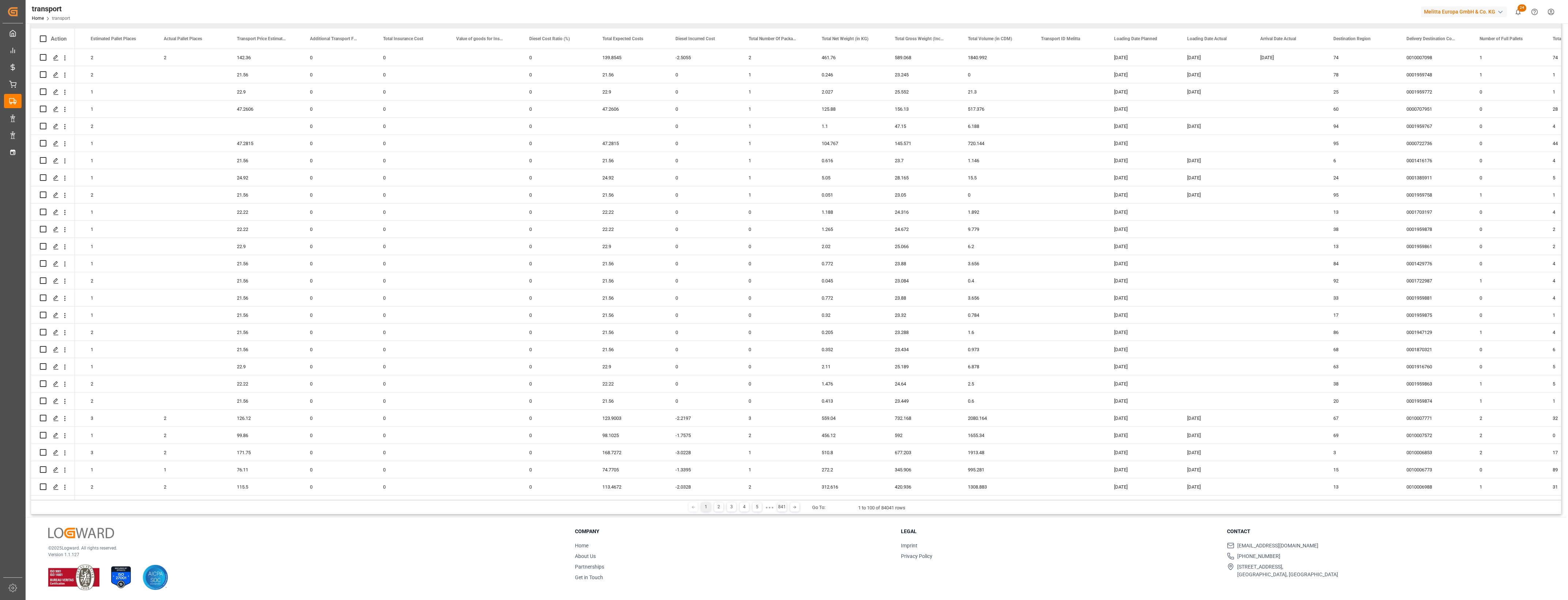
scroll to position [0, 438]
click at [1236, 39] on span at bounding box center [1233, 38] width 7 height 7
click at [1276, 40] on span "filter" at bounding box center [1275, 40] width 7 height 7
click at [1300, 77] on input "date" at bounding box center [1267, 78] width 72 height 15
click at [1278, 97] on button "Apply" at bounding box center [1276, 101] width 13 height 7
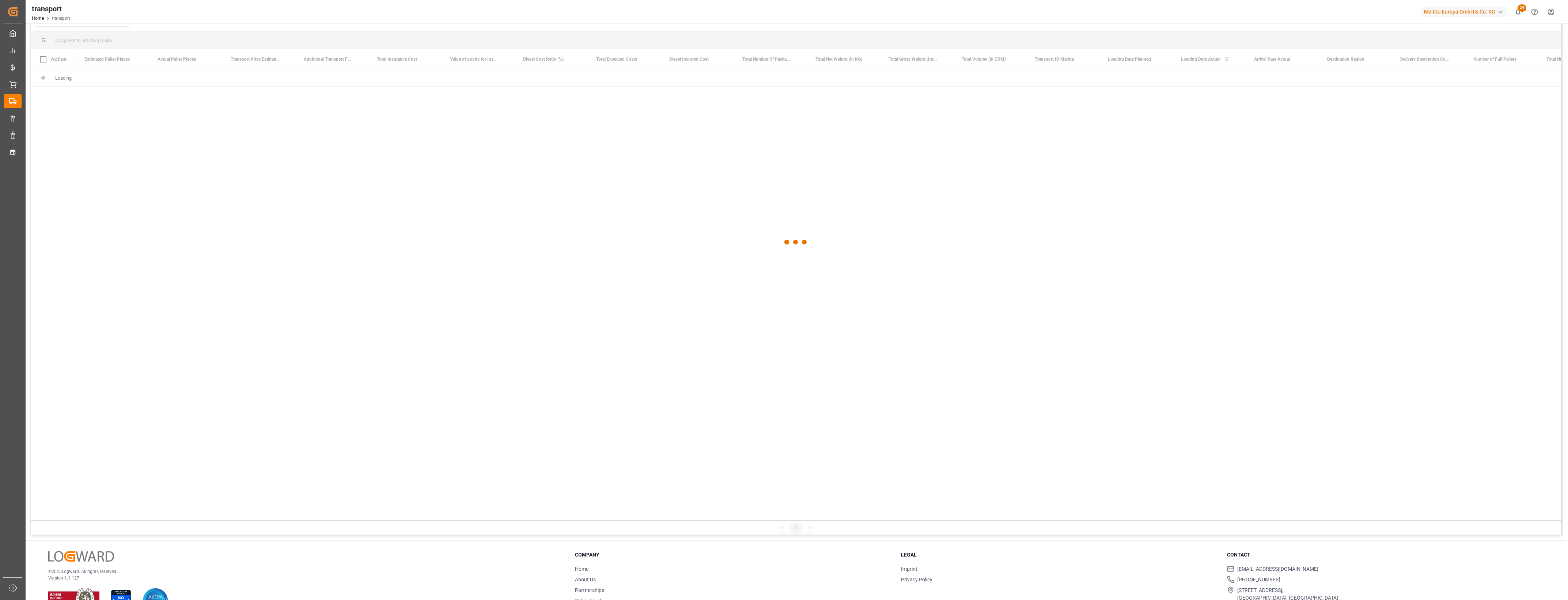
scroll to position [105, 0]
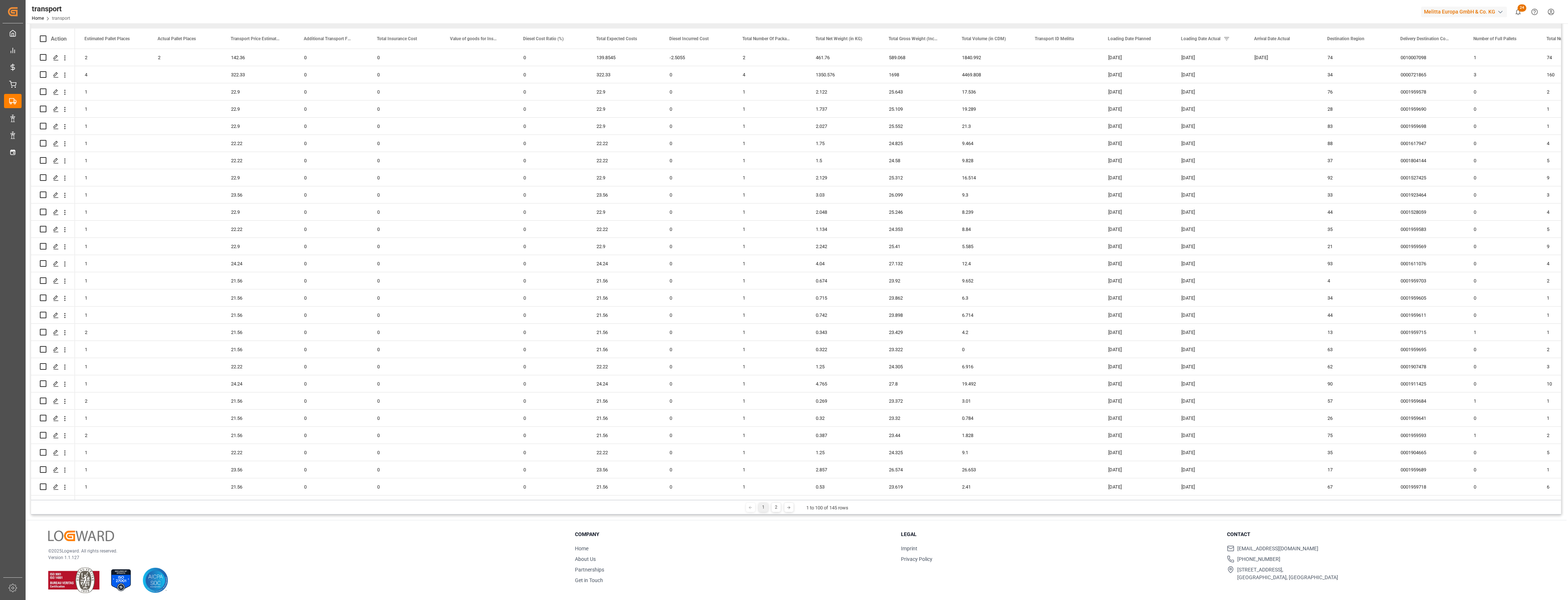
drag, startPoint x: 478, startPoint y: 500, endPoint x: 287, endPoint y: 497, distance: 191.0
click at [287, 497] on div "Drag here to set row groups Drag here to set column labels Action Delivery Dest…" at bounding box center [796, 262] width 1530 height 503
drag, startPoint x: 289, startPoint y: 497, endPoint x: 137, endPoint y: 490, distance: 152.2
click at [137, 490] on div "Action Delivery Destination City Arrival Date Planned Estimated Pallet Places 2" at bounding box center [796, 264] width 1530 height 472
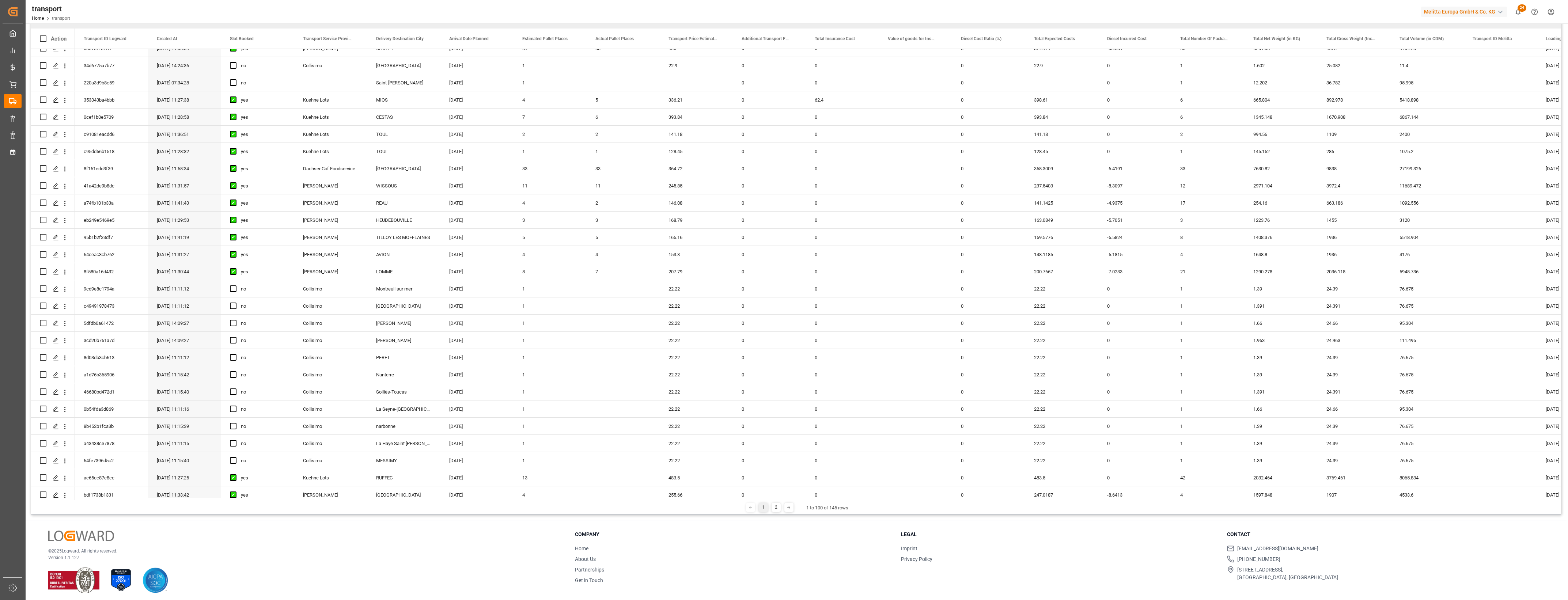
scroll to position [1271, 0]
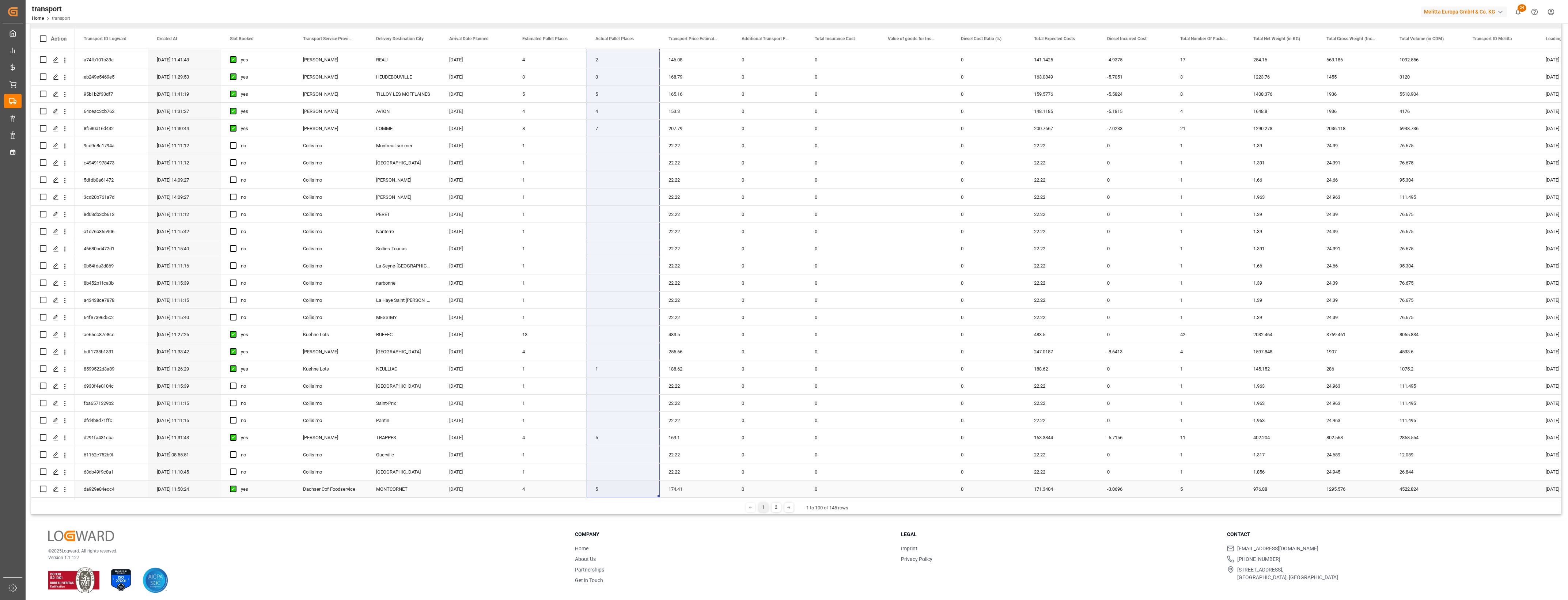
drag, startPoint x: 615, startPoint y: 57, endPoint x: 617, endPoint y: 490, distance: 433.0
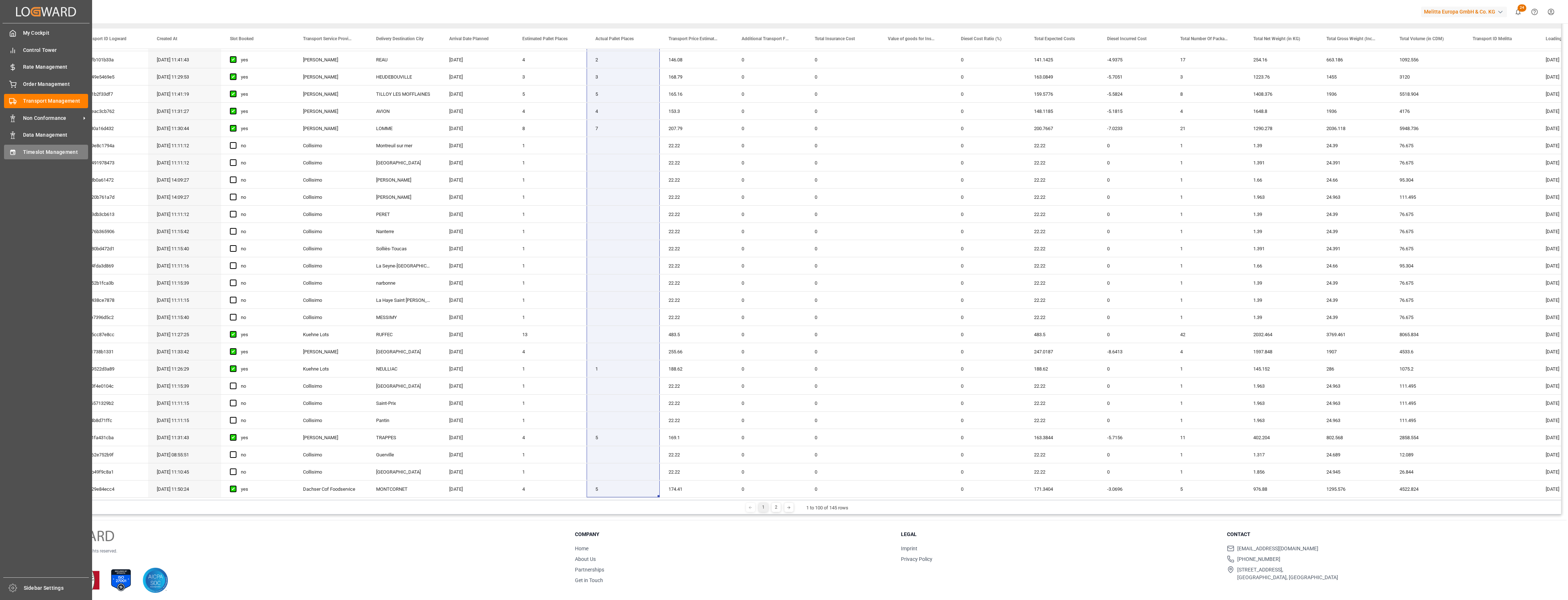
click at [37, 150] on span "Timeslot Management" at bounding box center [55, 152] width 65 height 8
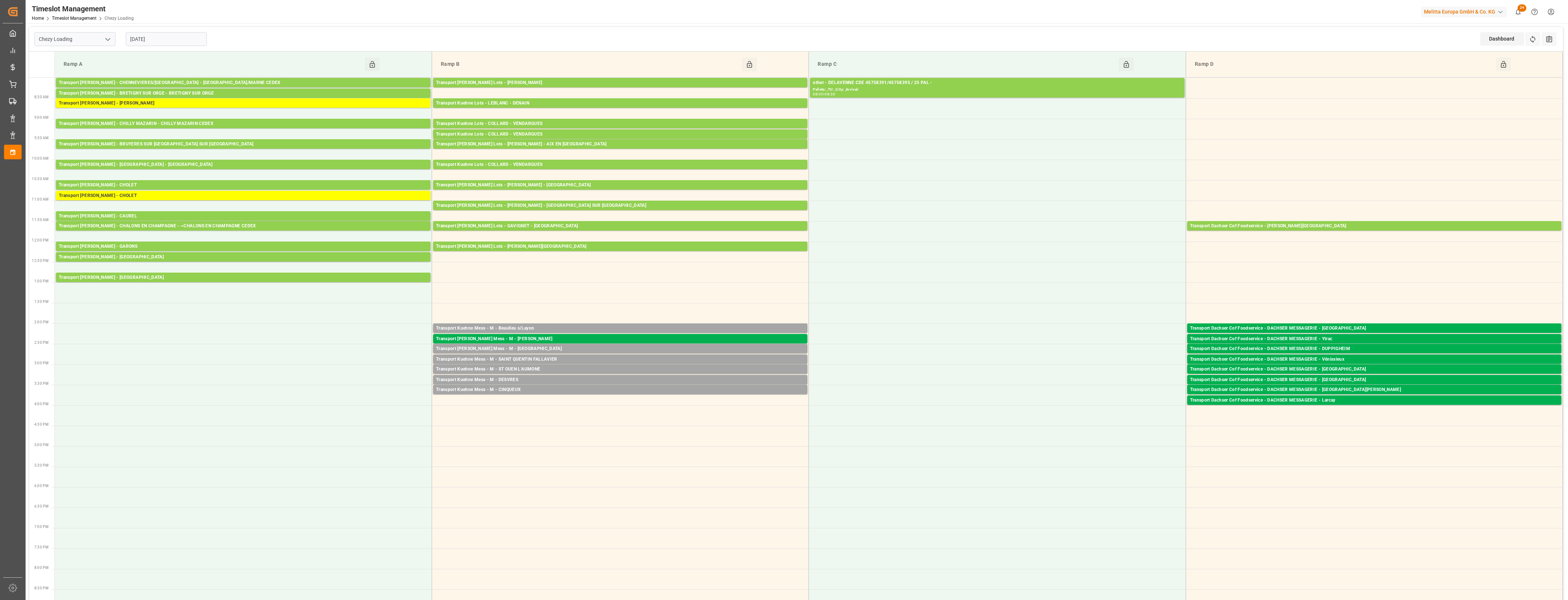
click at [179, 41] on input "[DATE]" at bounding box center [166, 39] width 81 height 14
click at [284, 43] on div "Chezy Loading [DATE] Dashboard View Dashboard Refresh Time Slots All Audits" at bounding box center [796, 39] width 1534 height 24
click at [200, 38] on input "[DATE]" at bounding box center [166, 39] width 81 height 14
click at [149, 115] on div "16" at bounding box center [149, 112] width 9 height 9
